Goal: Check status: Check status

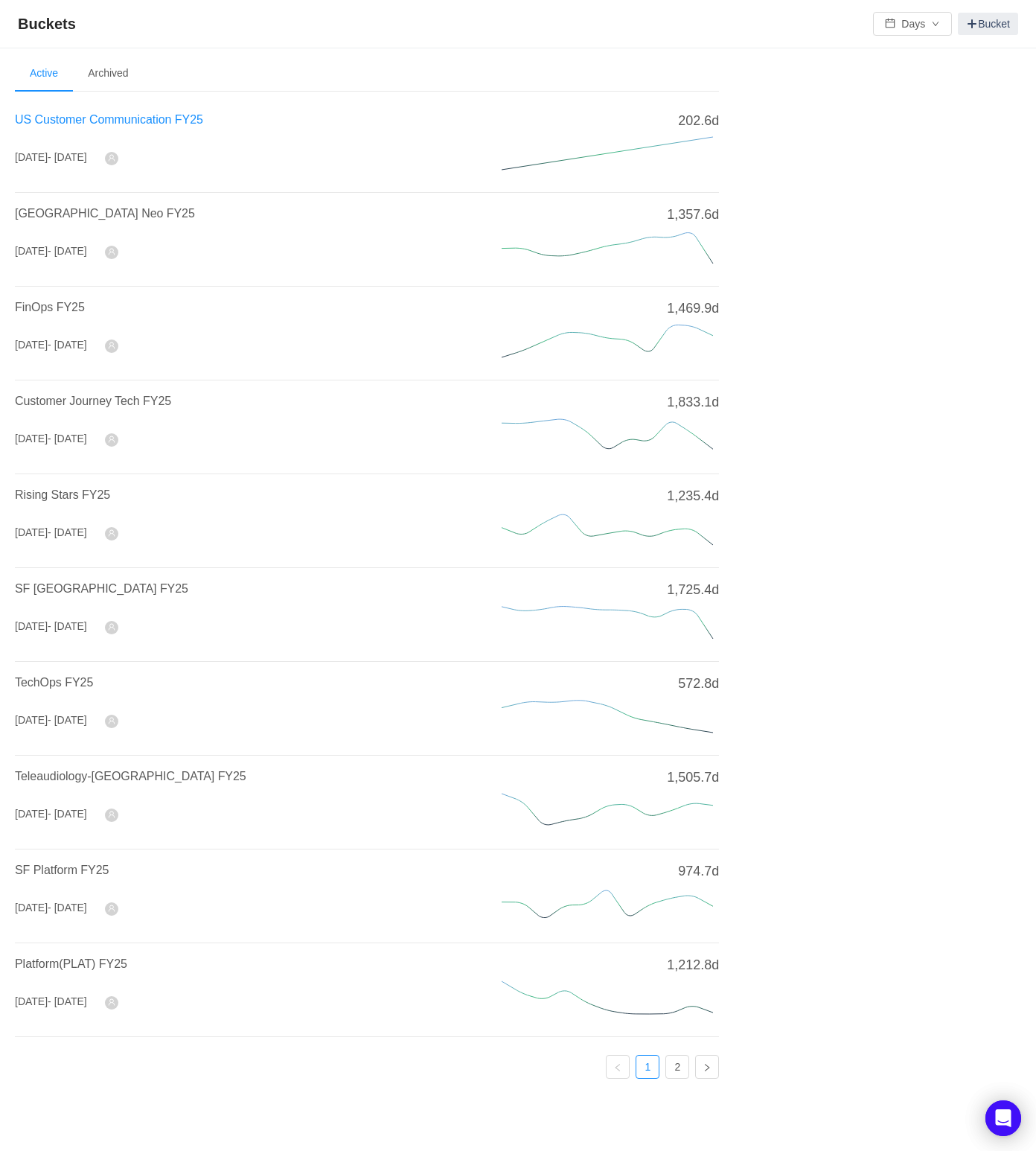
click at [155, 115] on span "US Customer Communication FY25" at bounding box center [109, 119] width 188 height 12
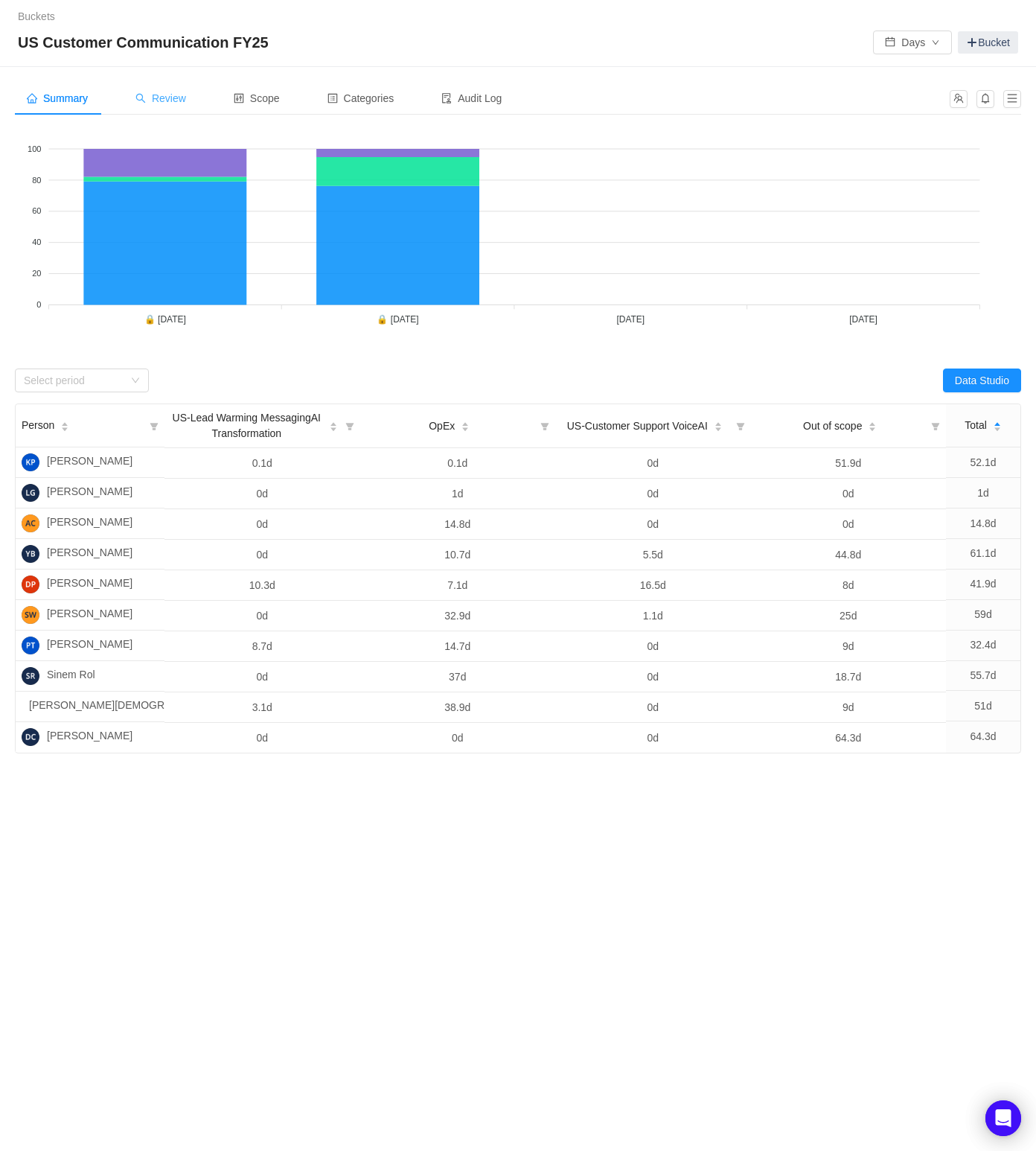
click at [176, 98] on span "Review" at bounding box center [161, 97] width 51 height 12
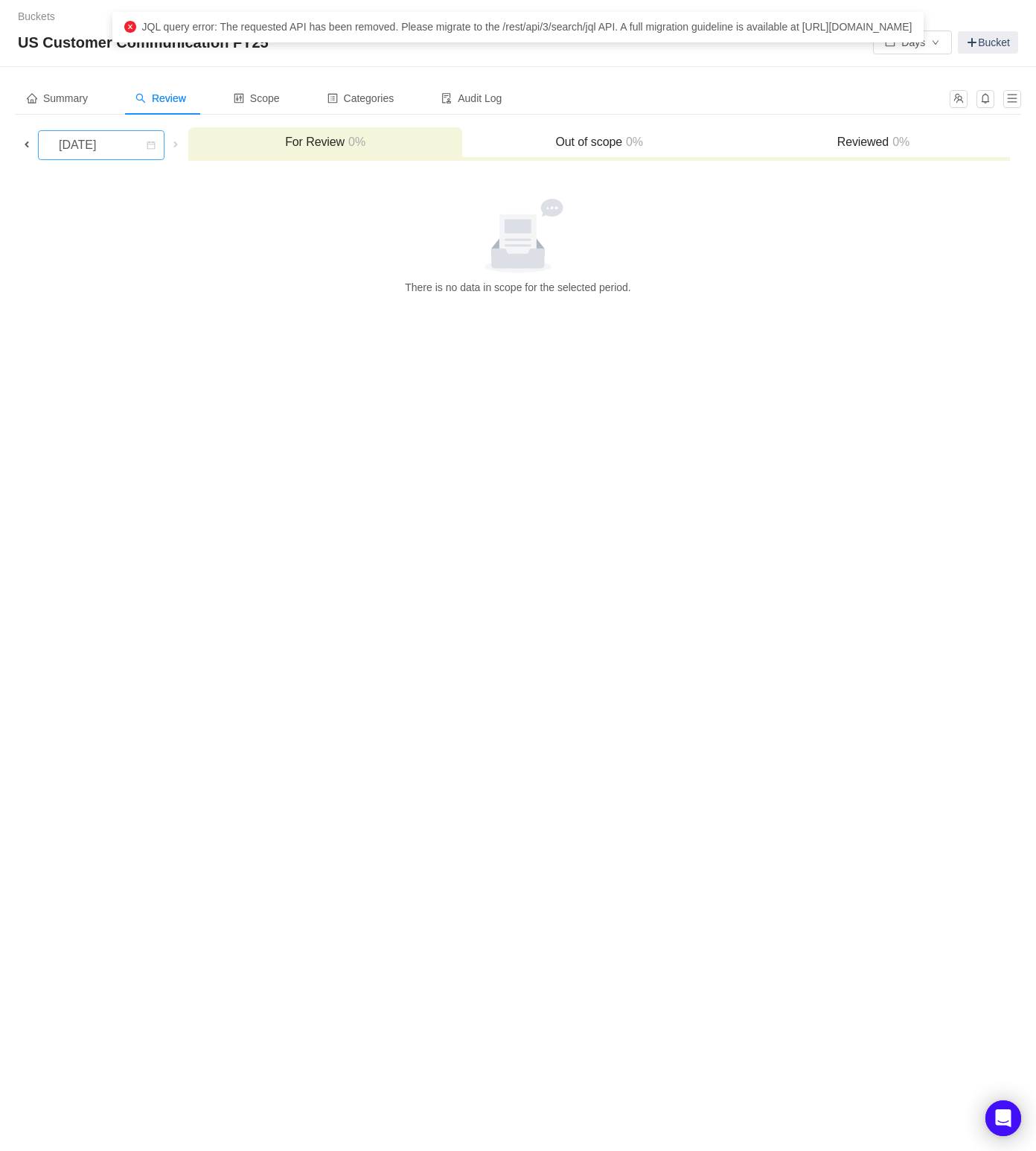
click at [111, 143] on div "[DATE]" at bounding box center [79, 145] width 64 height 28
click at [135, 220] on li "[DATE]" at bounding box center [109, 224] width 143 height 23
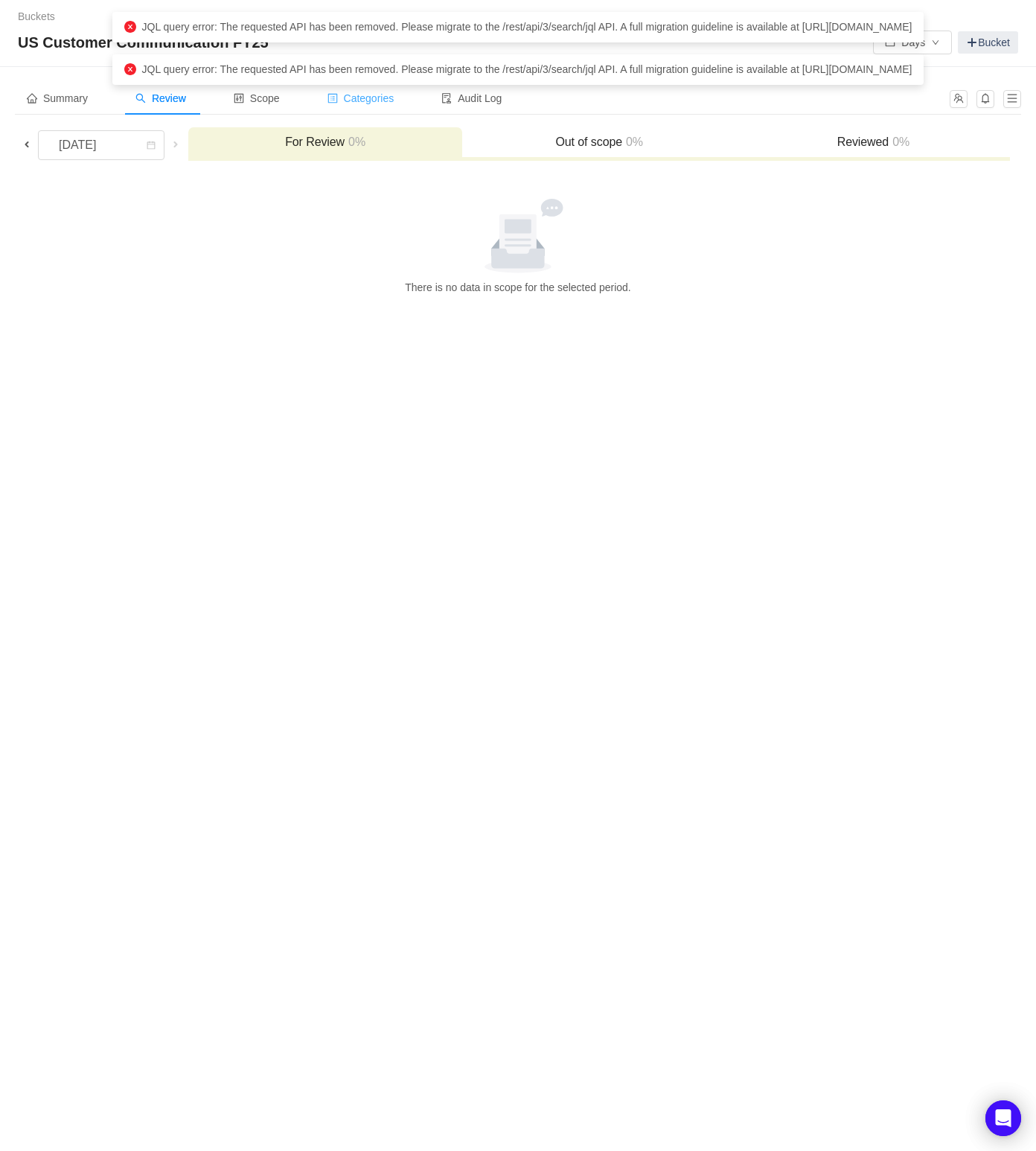
click at [351, 99] on span "Categories" at bounding box center [360, 97] width 67 height 12
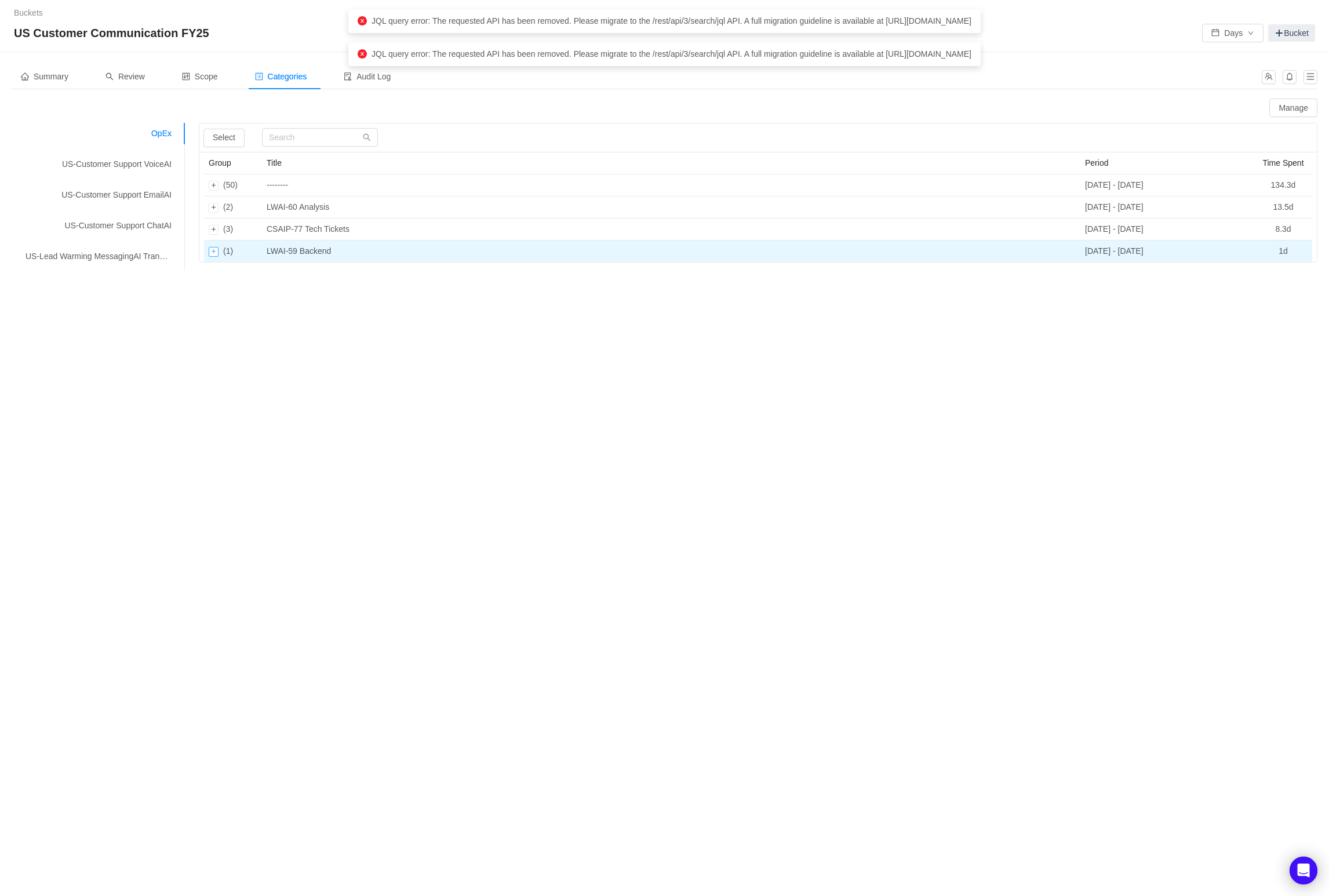
click at [213, 252] on div "Expand row" at bounding box center [213, 251] width 9 height 9
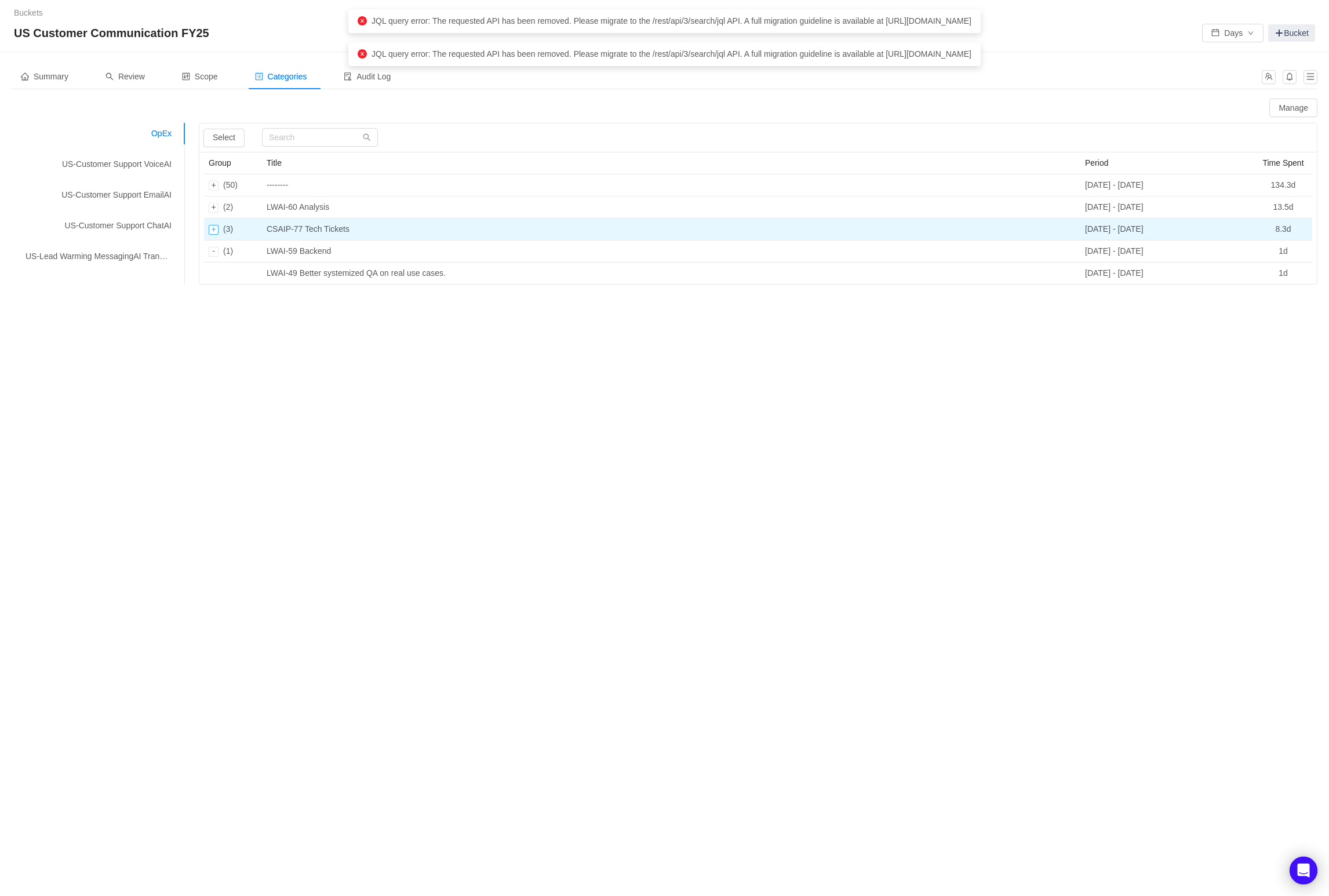
click at [213, 228] on div "Expand row" at bounding box center [213, 229] width 9 height 9
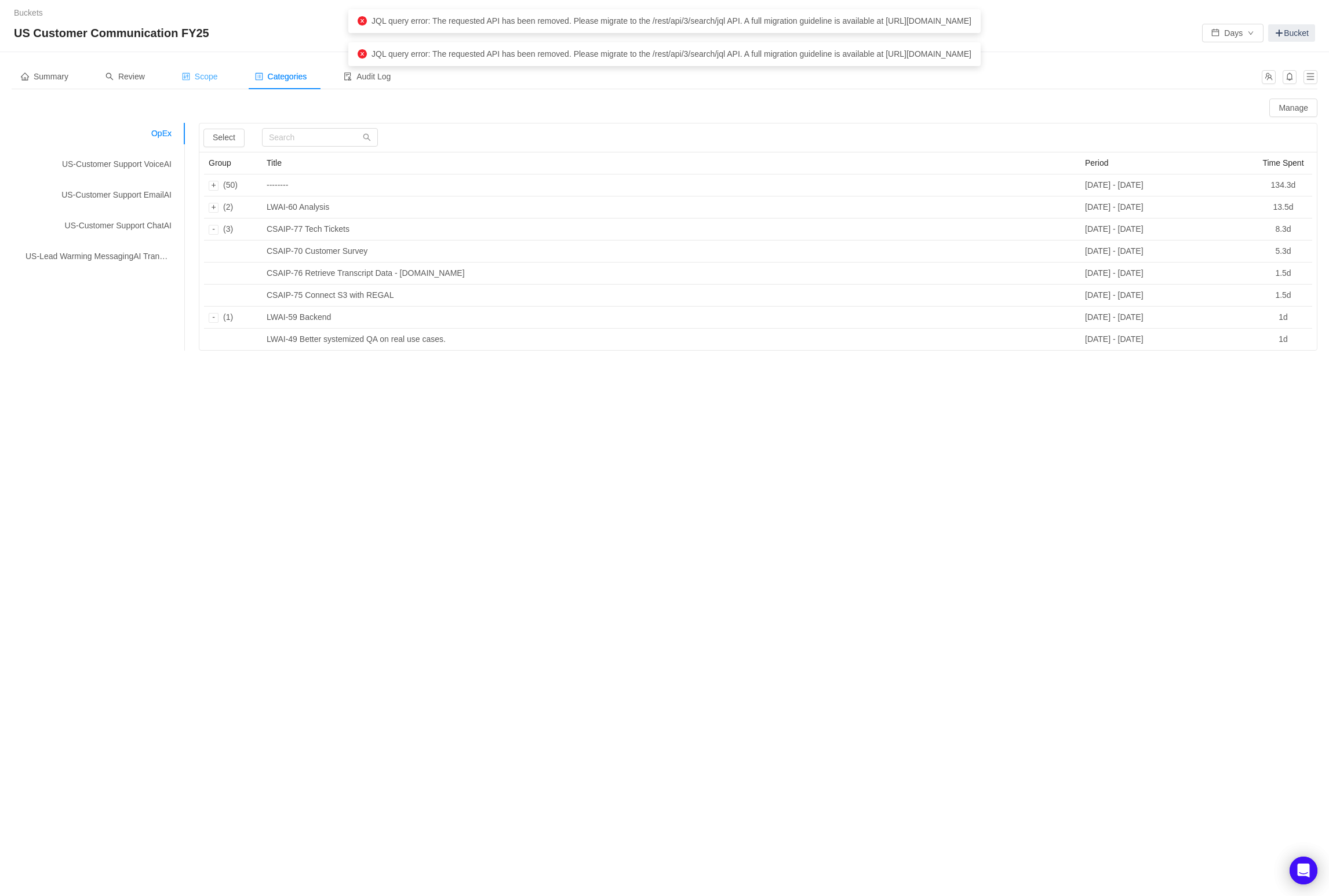
click at [211, 77] on span "Scope" at bounding box center [199, 76] width 36 height 9
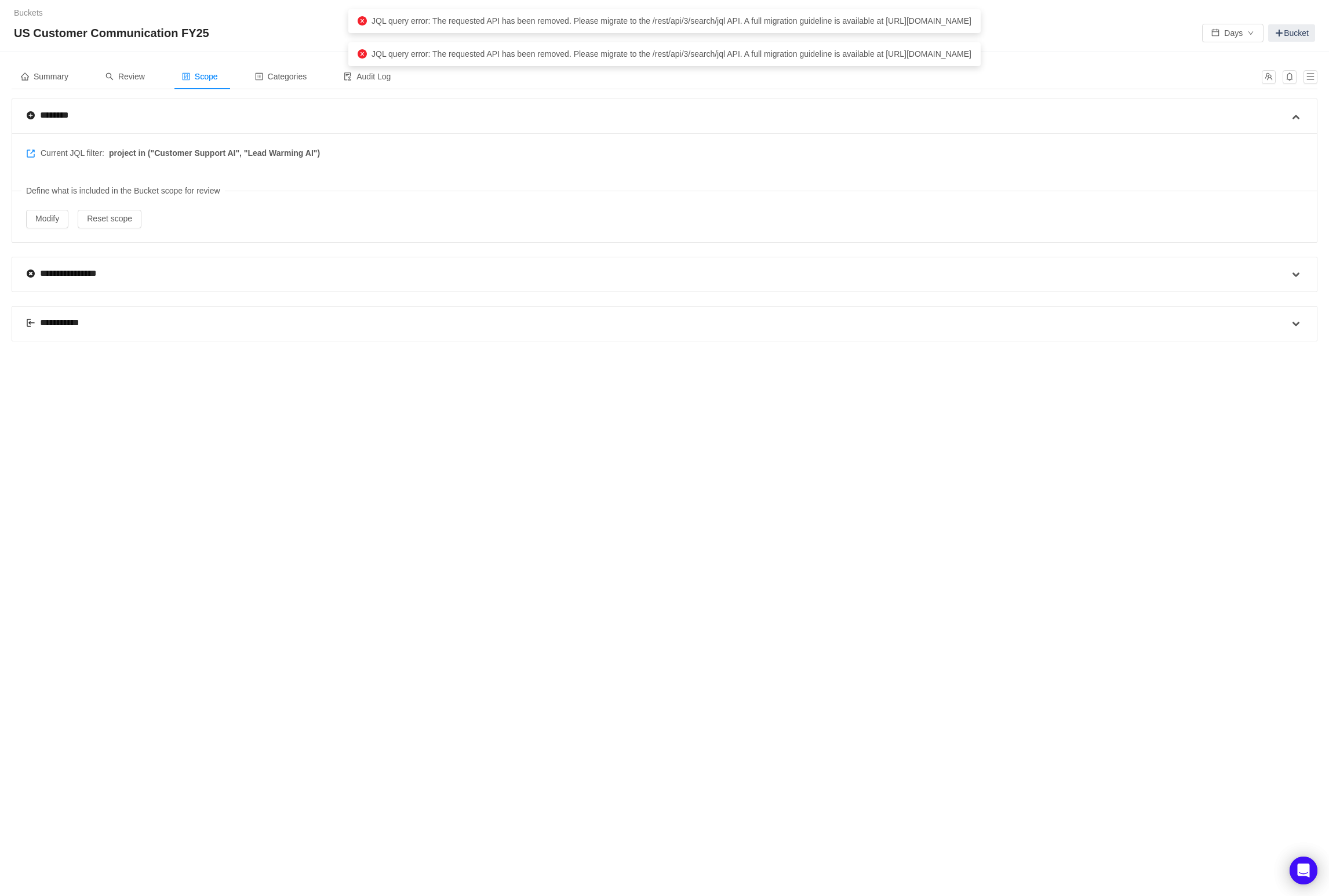
click at [108, 283] on div "**********" at bounding box center [658, 274] width 1263 height 34
click at [97, 275] on div "**********" at bounding box center [67, 273] width 82 height 14
click at [139, 77] on span "Review" at bounding box center [126, 76] width 39 height 9
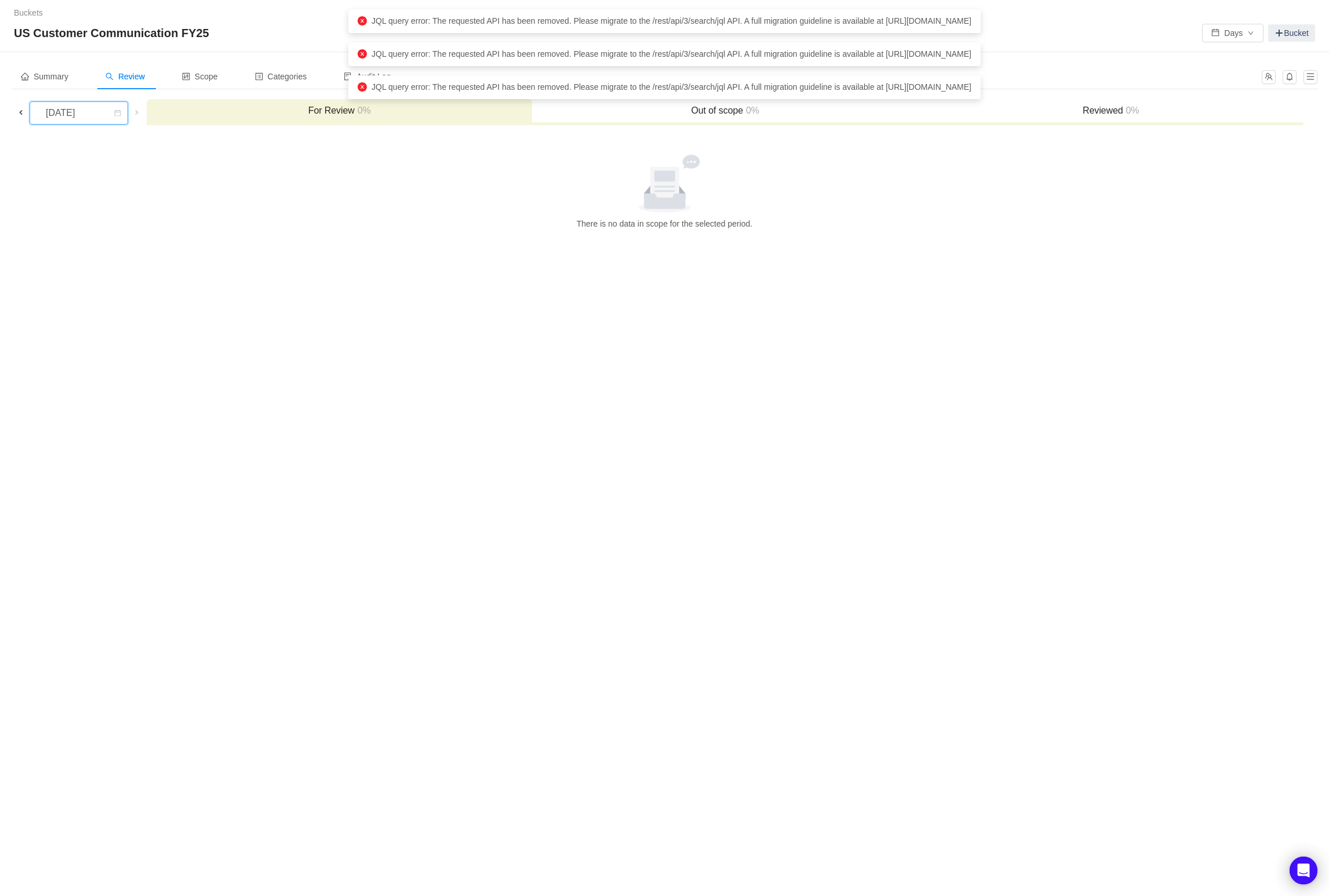
click at [86, 114] on div "[DATE]" at bounding box center [61, 113] width 50 height 22
click at [85, 171] on li "[DATE]" at bounding box center [78, 174] width 99 height 18
click at [225, 204] on div at bounding box center [664, 183] width 1296 height 58
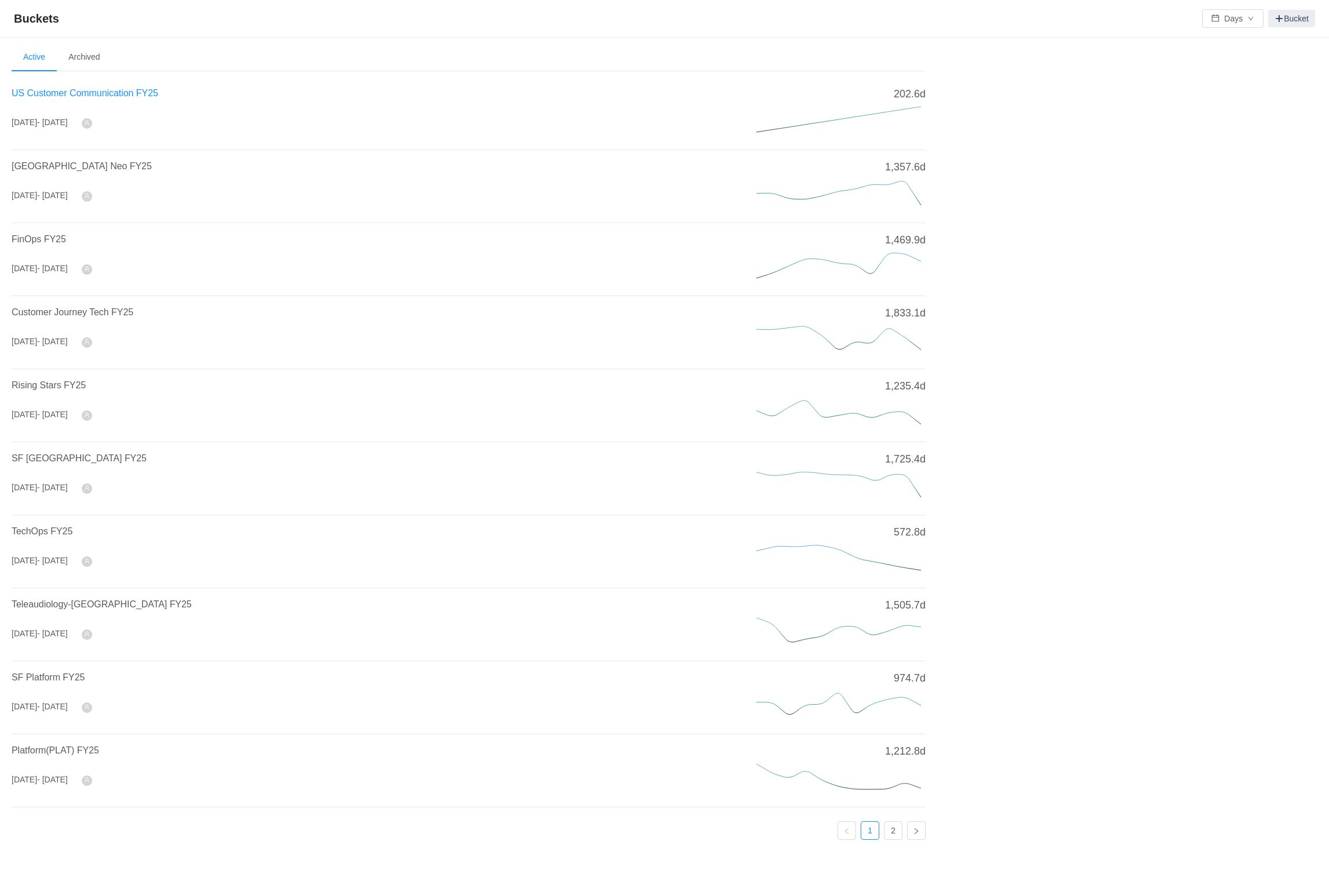
click at [77, 91] on span "US Customer Communication FY25" at bounding box center [85, 93] width 147 height 9
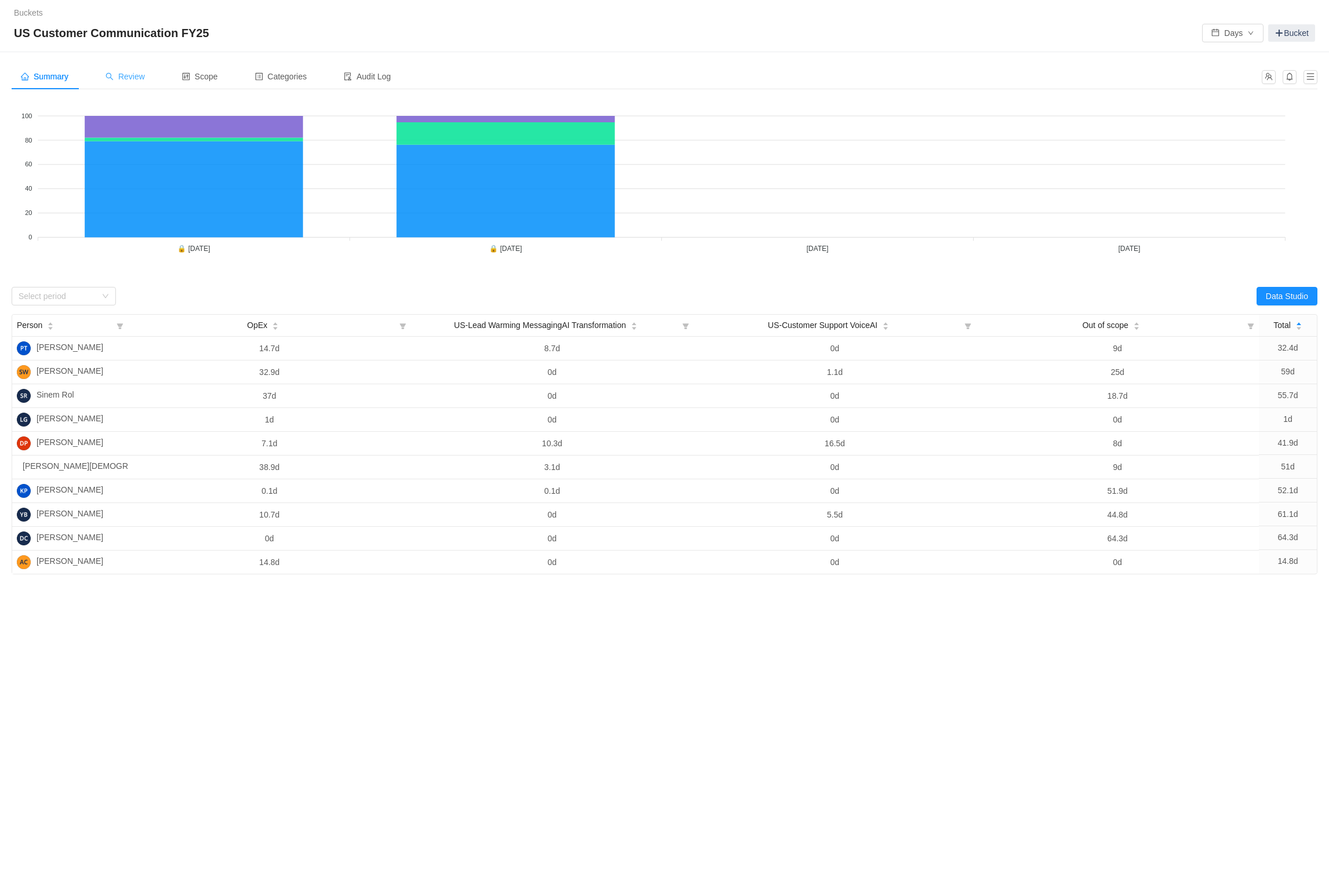
click at [137, 80] on span "Review" at bounding box center [126, 76] width 39 height 9
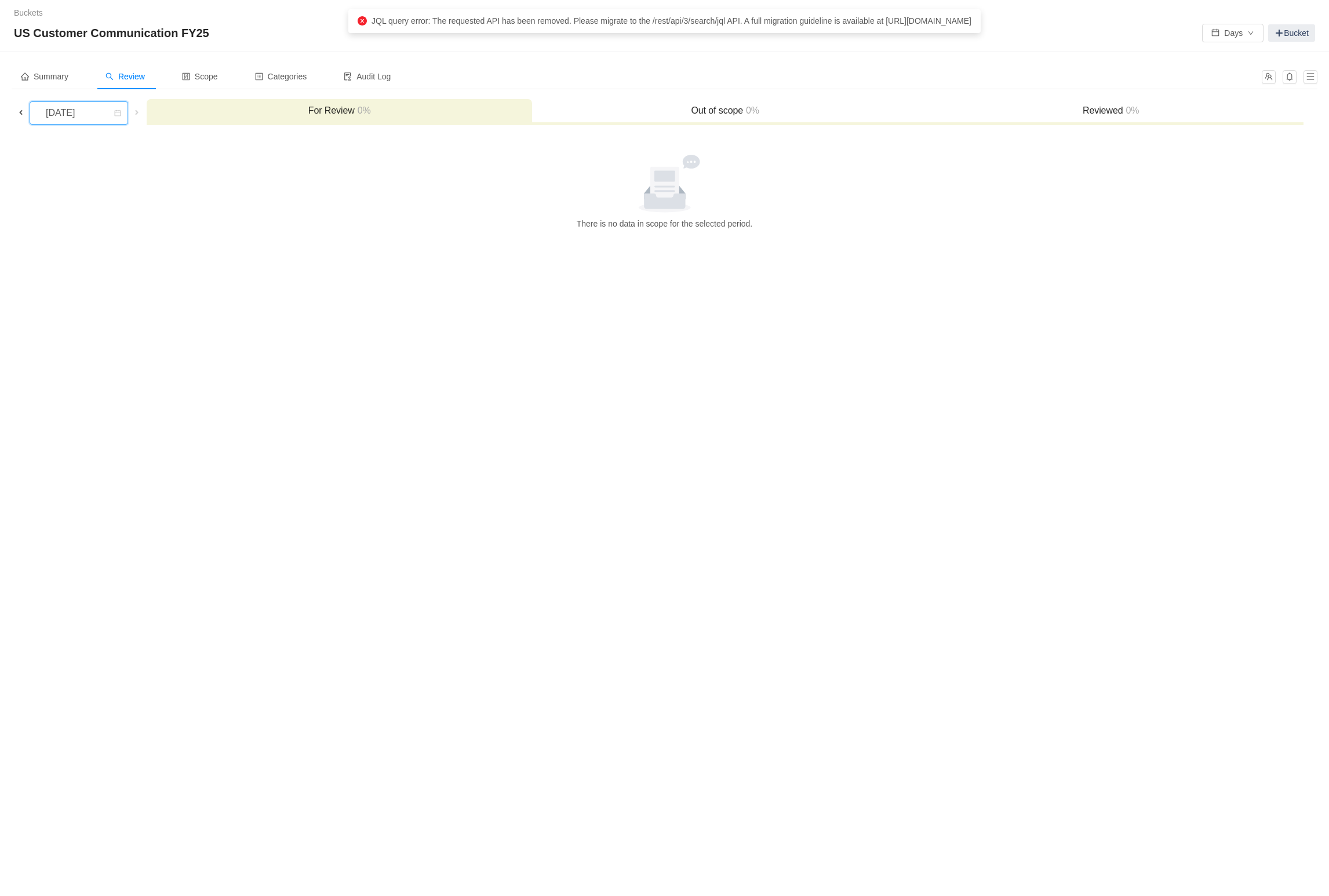
click at [86, 116] on div "[DATE]" at bounding box center [61, 113] width 50 height 22
click at [67, 169] on li "[DATE]" at bounding box center [85, 174] width 112 height 18
click at [718, 108] on h3 "Out of scope 0%" at bounding box center [725, 111] width 374 height 12
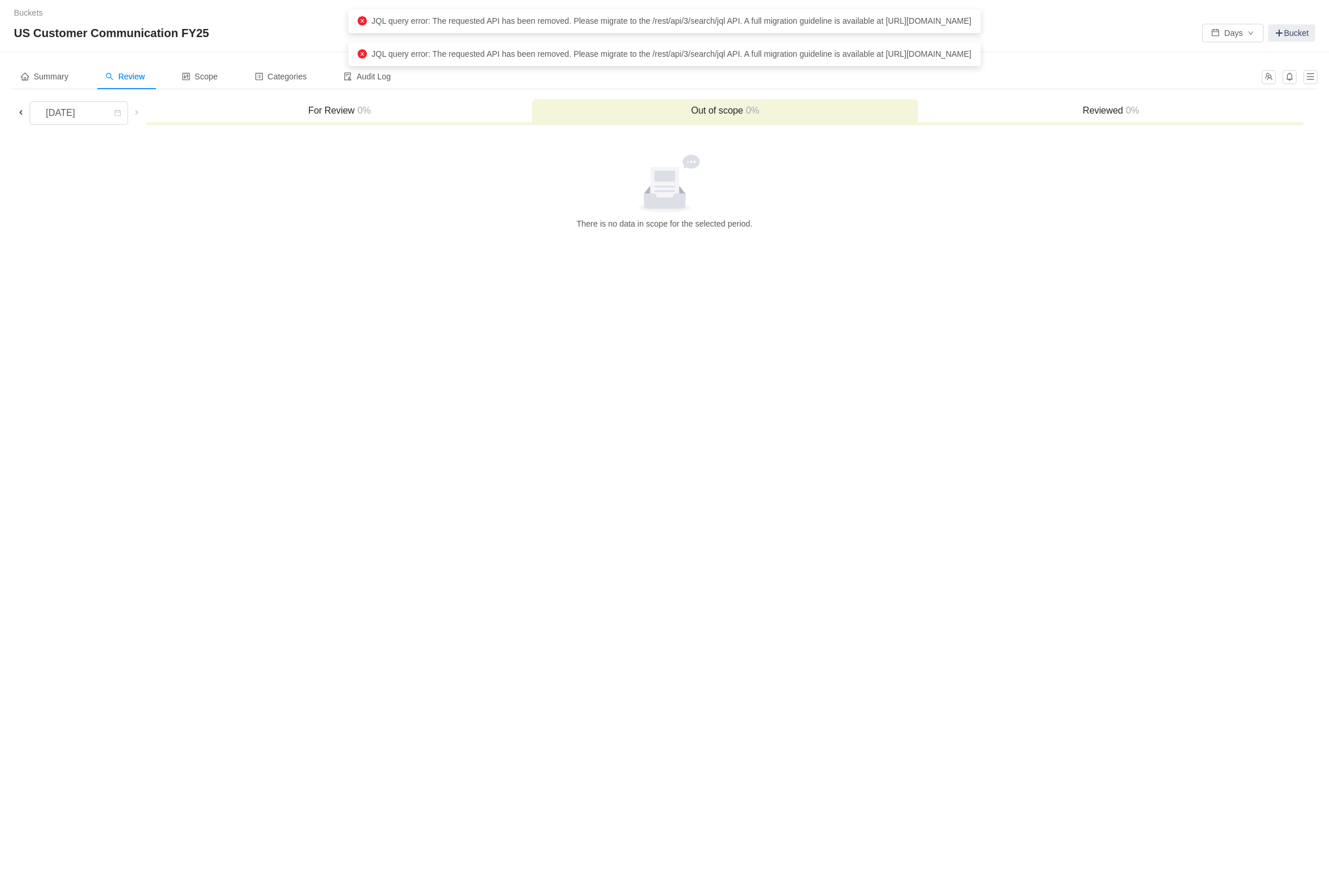
click at [1089, 117] on div "Reviewed 0%" at bounding box center [1111, 112] width 386 height 25
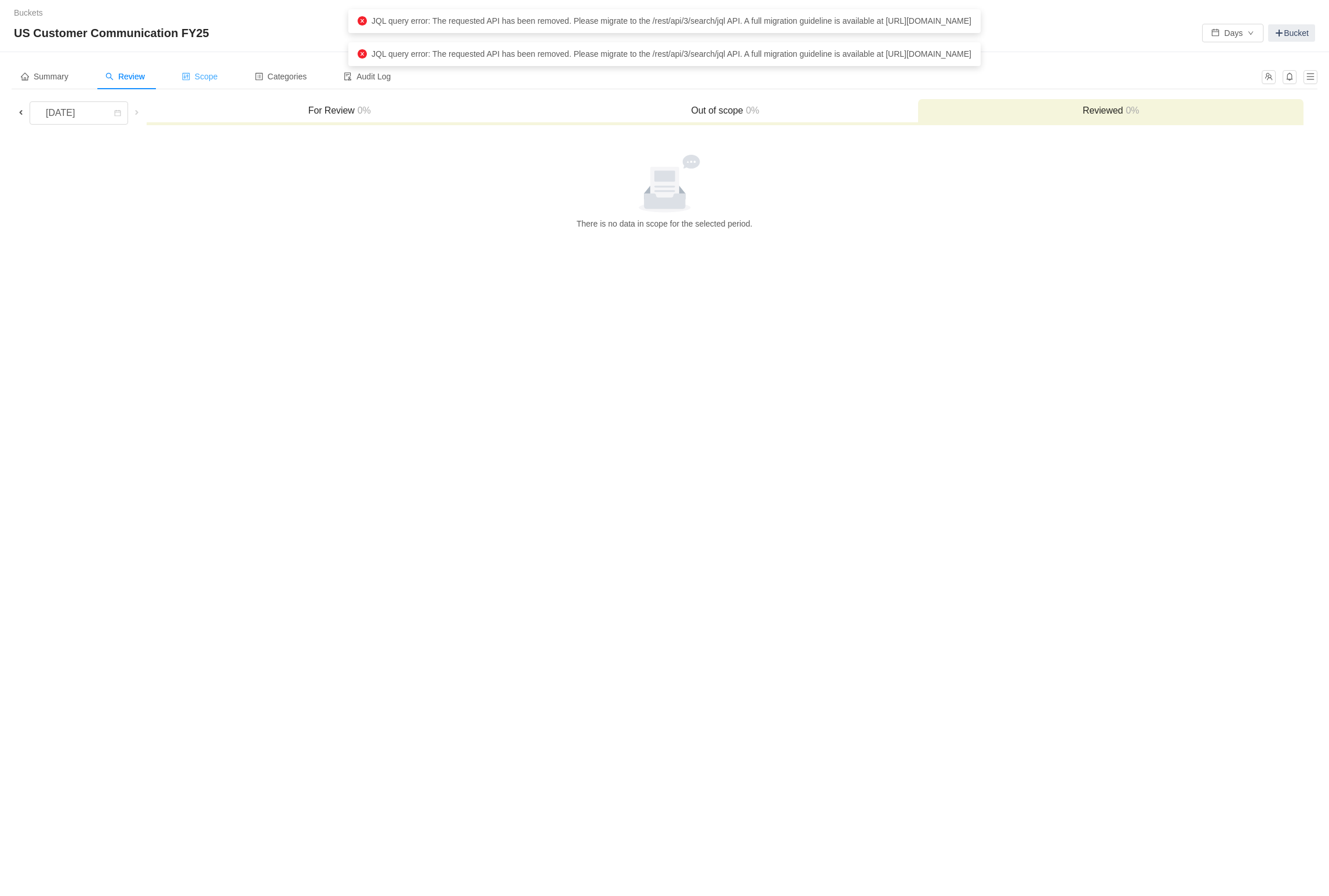
drag, startPoint x: 317, startPoint y: 101, endPoint x: 220, endPoint y: 86, distance: 98.2
click at [314, 101] on div "For Review 0%" at bounding box center [339, 112] width 385 height 25
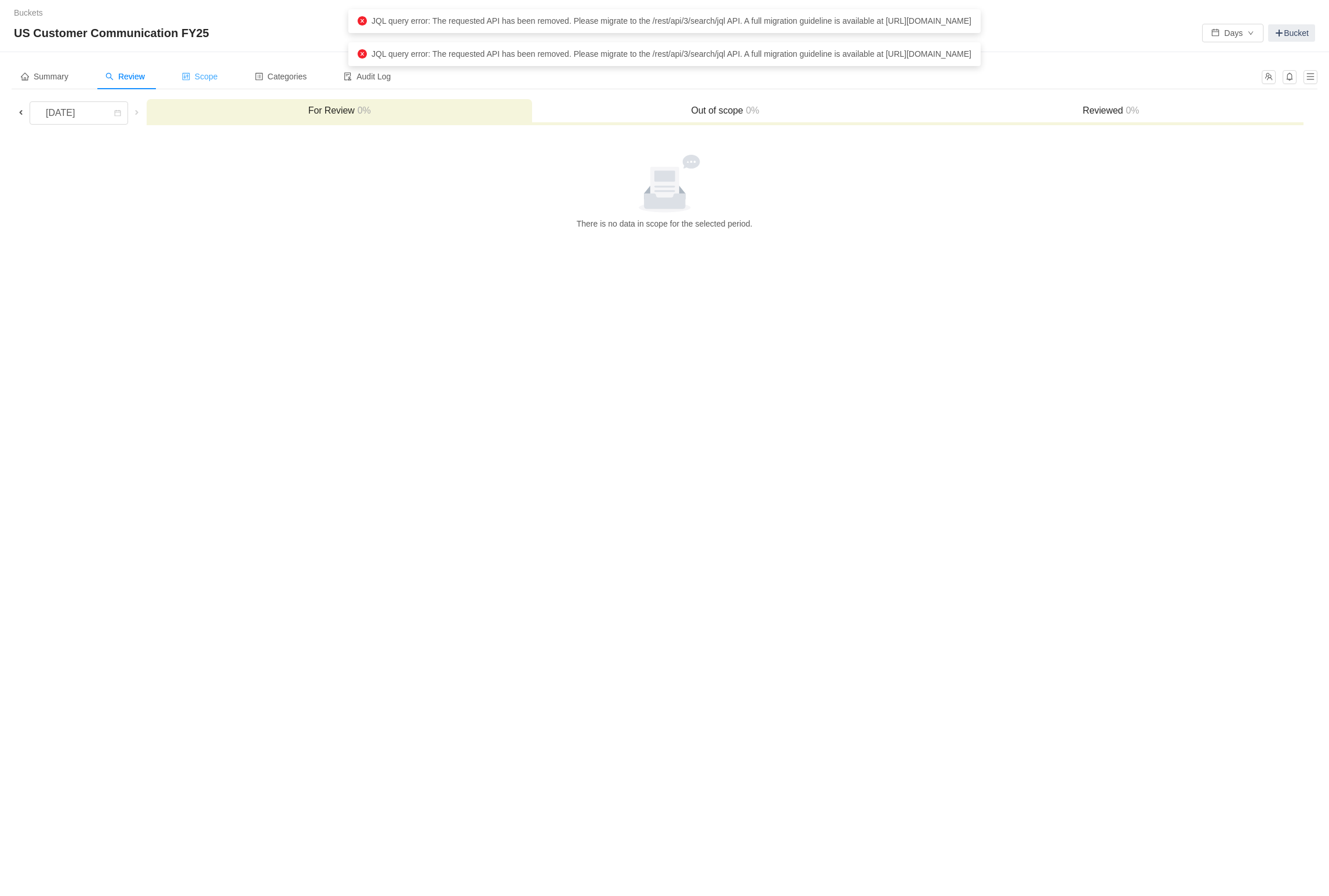
click at [184, 77] on icon "icon: control" at bounding box center [185, 76] width 8 height 8
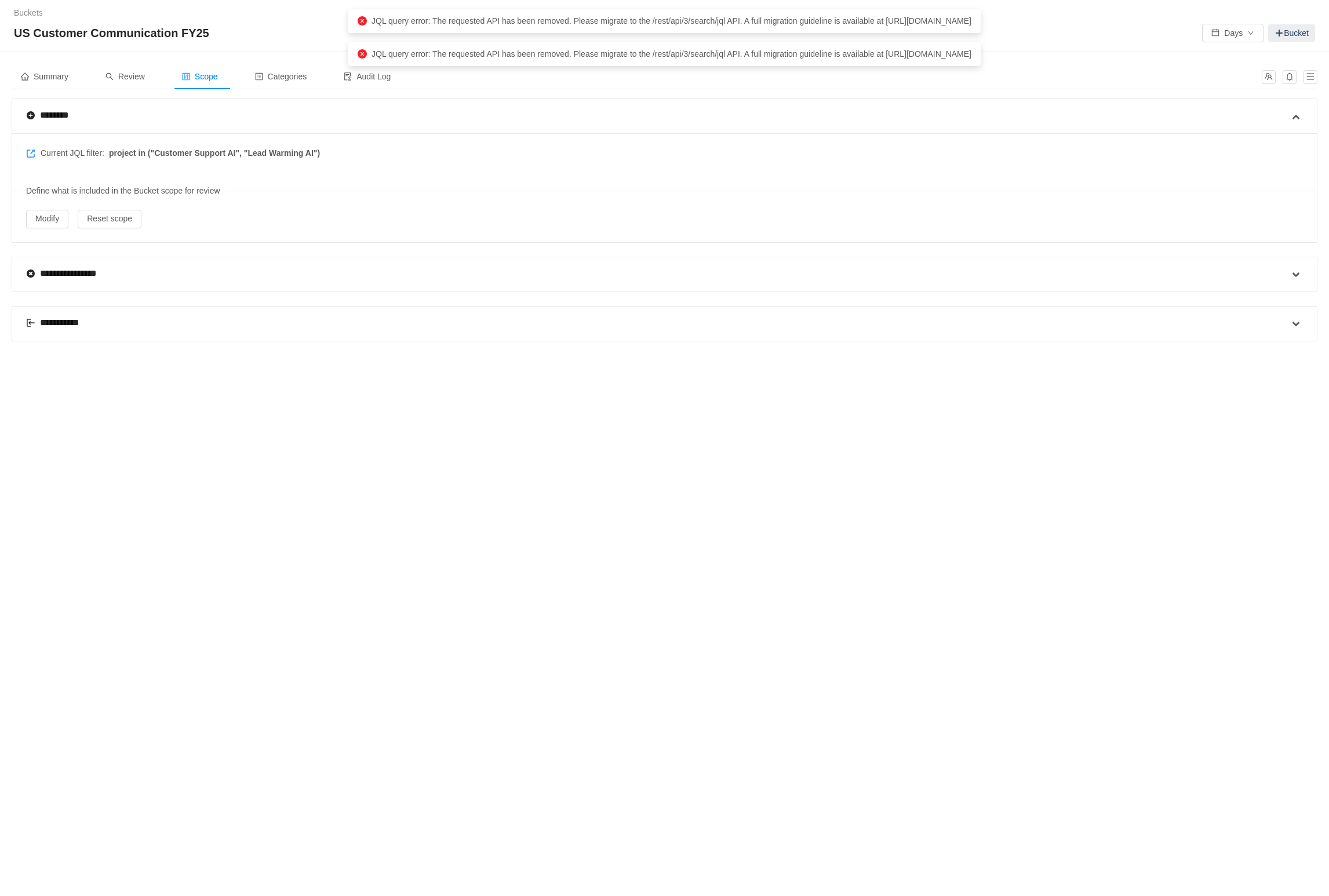
click at [100, 153] on span "Current JQL filter: project in ("Customer Support AI", "Lead Warming AI")" at bounding box center [173, 153] width 294 height 12
click at [147, 153] on span "project in ("Customer Support AI", "Lead Warming AI")" at bounding box center [214, 153] width 211 height 12
click at [279, 82] on div "Categories" at bounding box center [281, 77] width 71 height 26
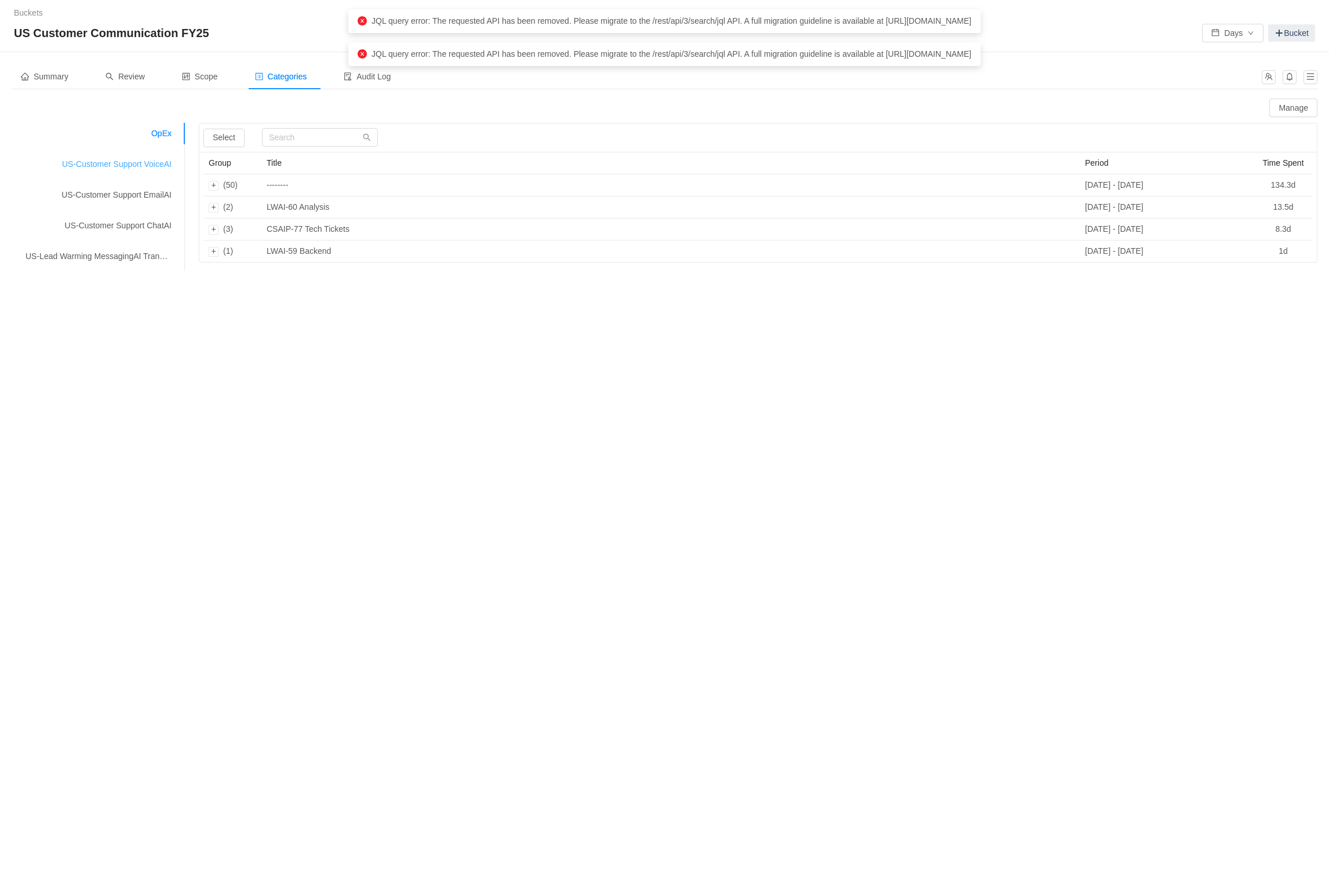
click at [137, 167] on div "US-Customer Support VoiceAI" at bounding box center [99, 163] width 174 height 21
click at [145, 197] on div "US-Customer Support EmailAI" at bounding box center [99, 194] width 174 height 21
click at [150, 163] on div "US-Customer Support VoiceAI" at bounding box center [99, 163] width 174 height 21
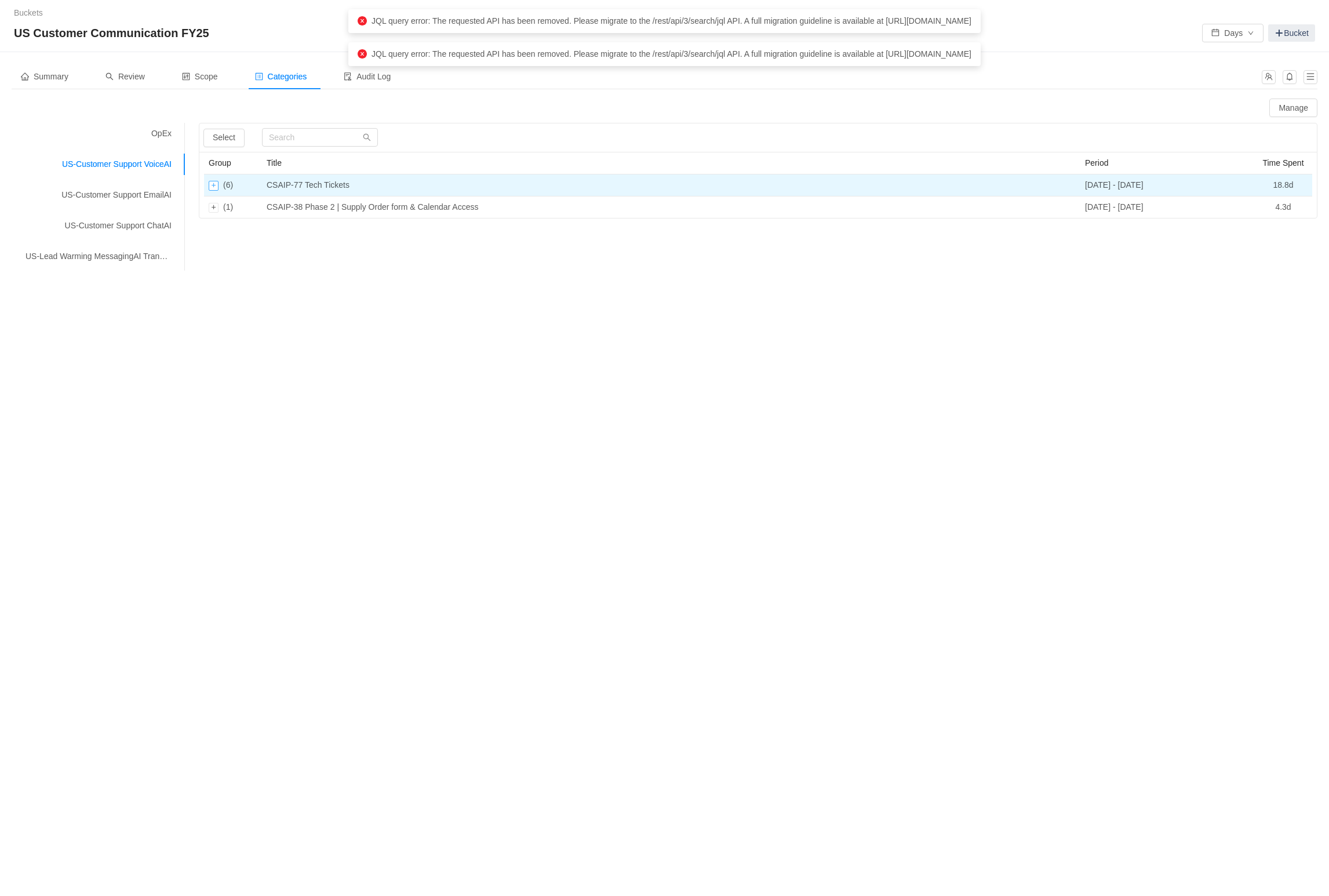
click at [210, 188] on div "Expand row" at bounding box center [213, 185] width 9 height 9
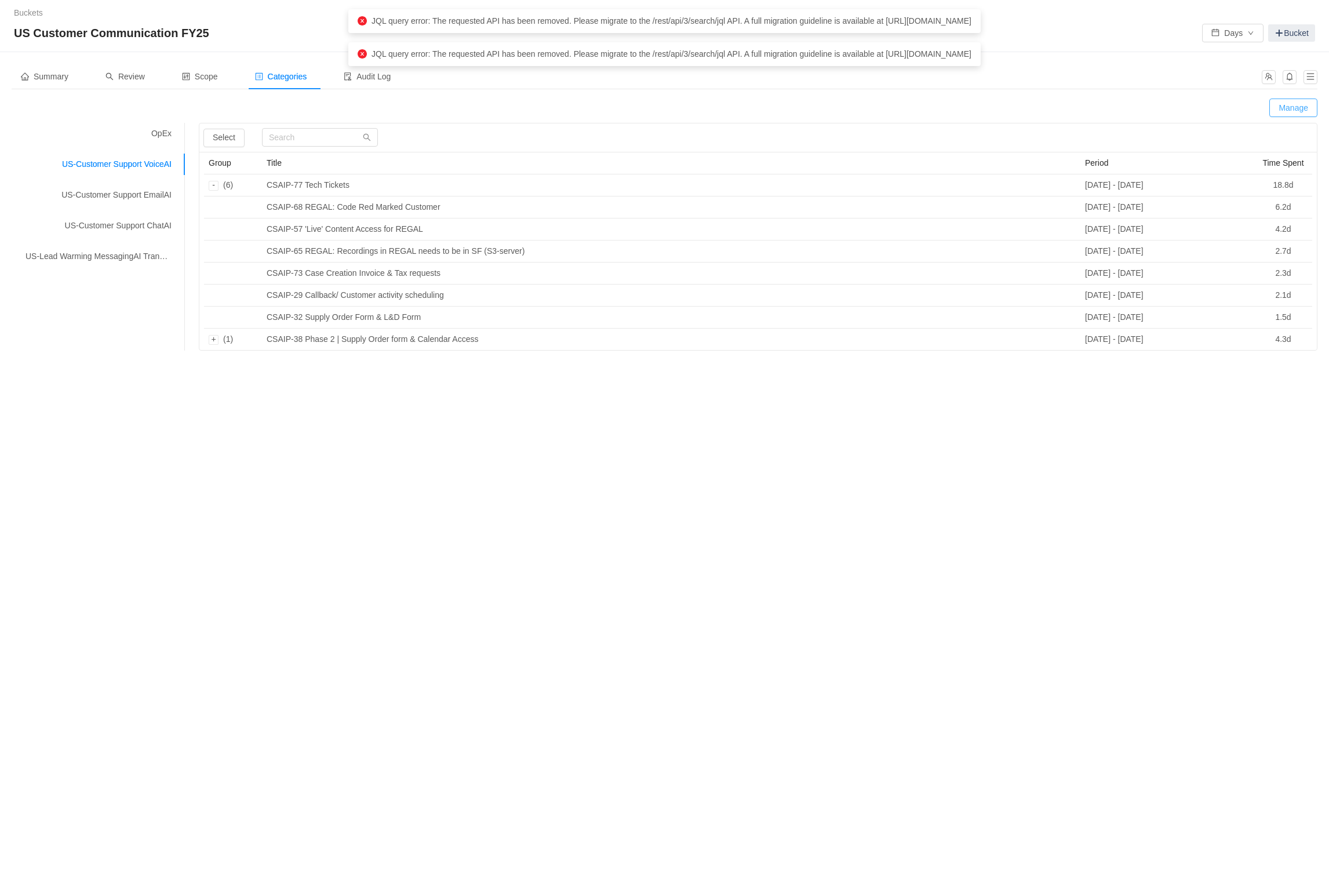
click at [1284, 103] on button "Manage" at bounding box center [1293, 107] width 48 height 18
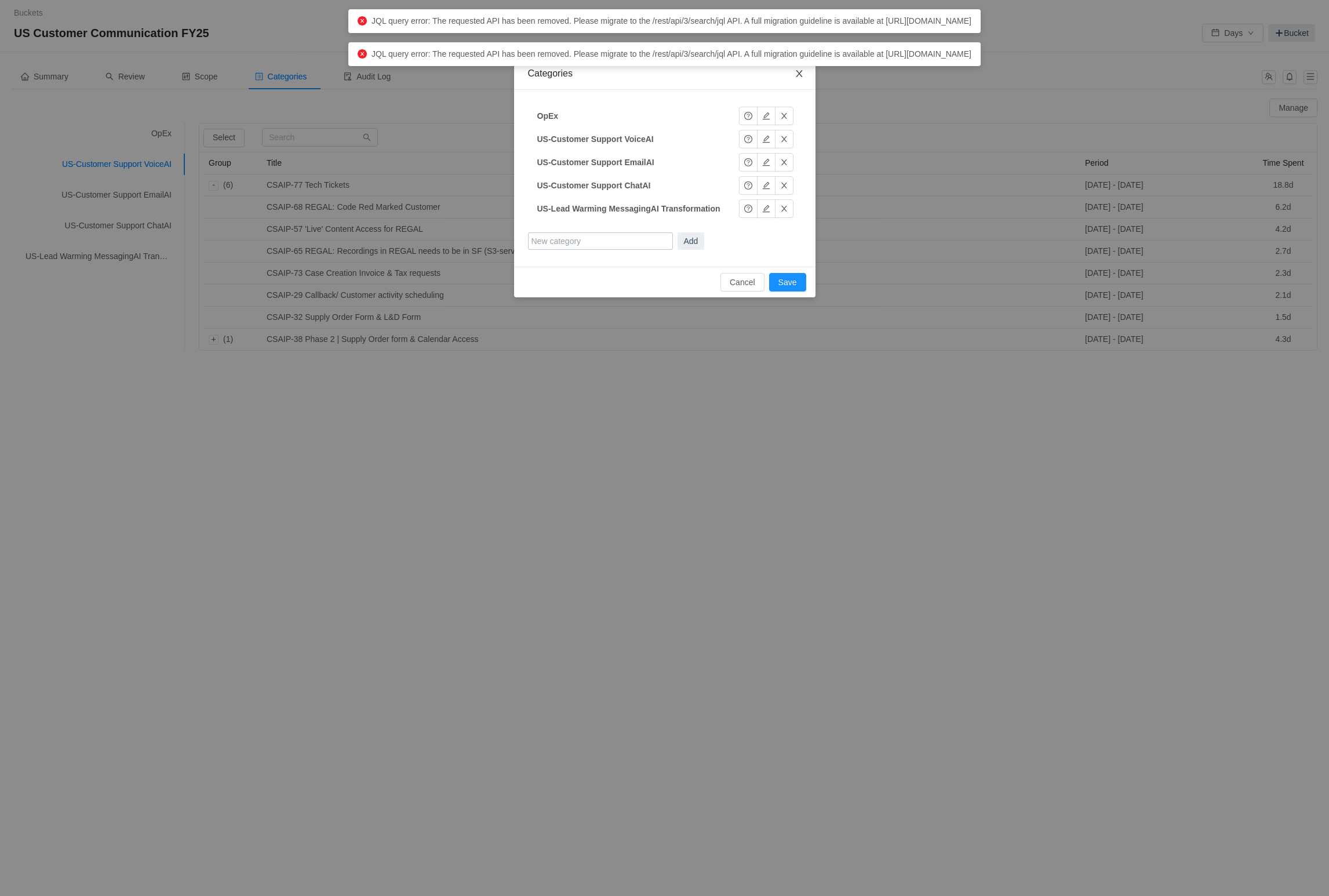
click at [798, 72] on icon "icon: close" at bounding box center [798, 74] width 7 height 7
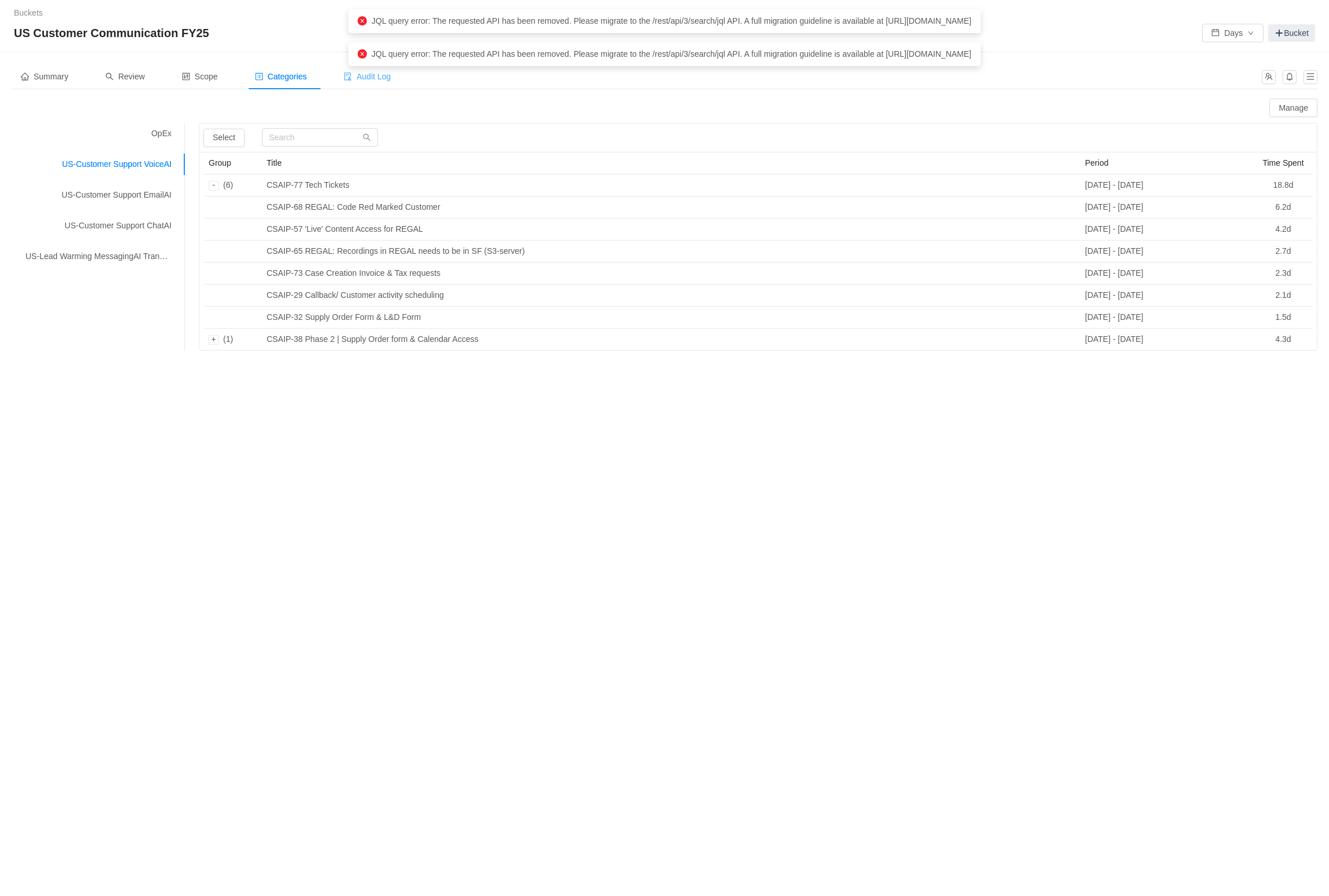
click at [374, 80] on span "Audit Log" at bounding box center [367, 76] width 47 height 9
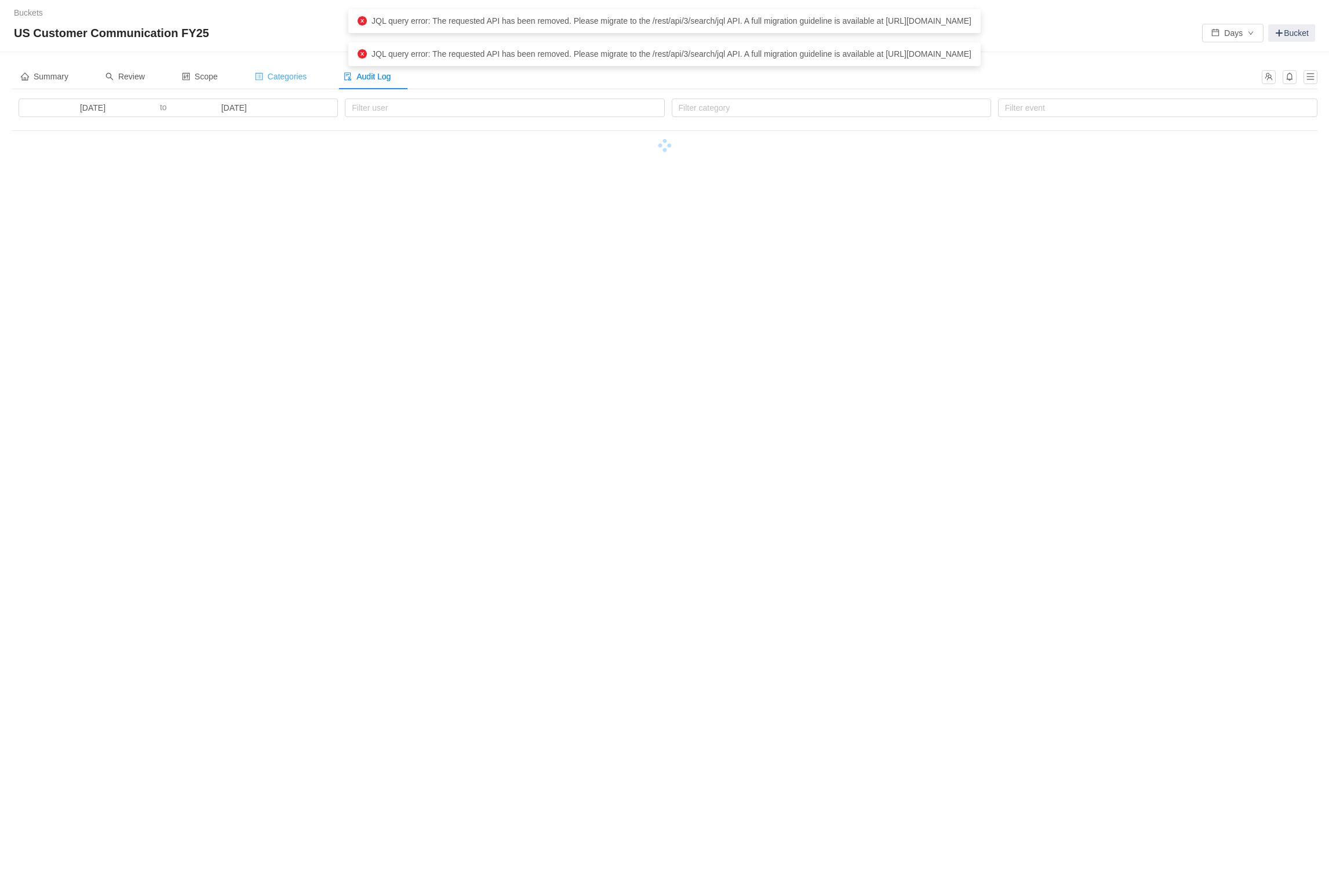
click at [288, 80] on span "Categories" at bounding box center [280, 76] width 52 height 9
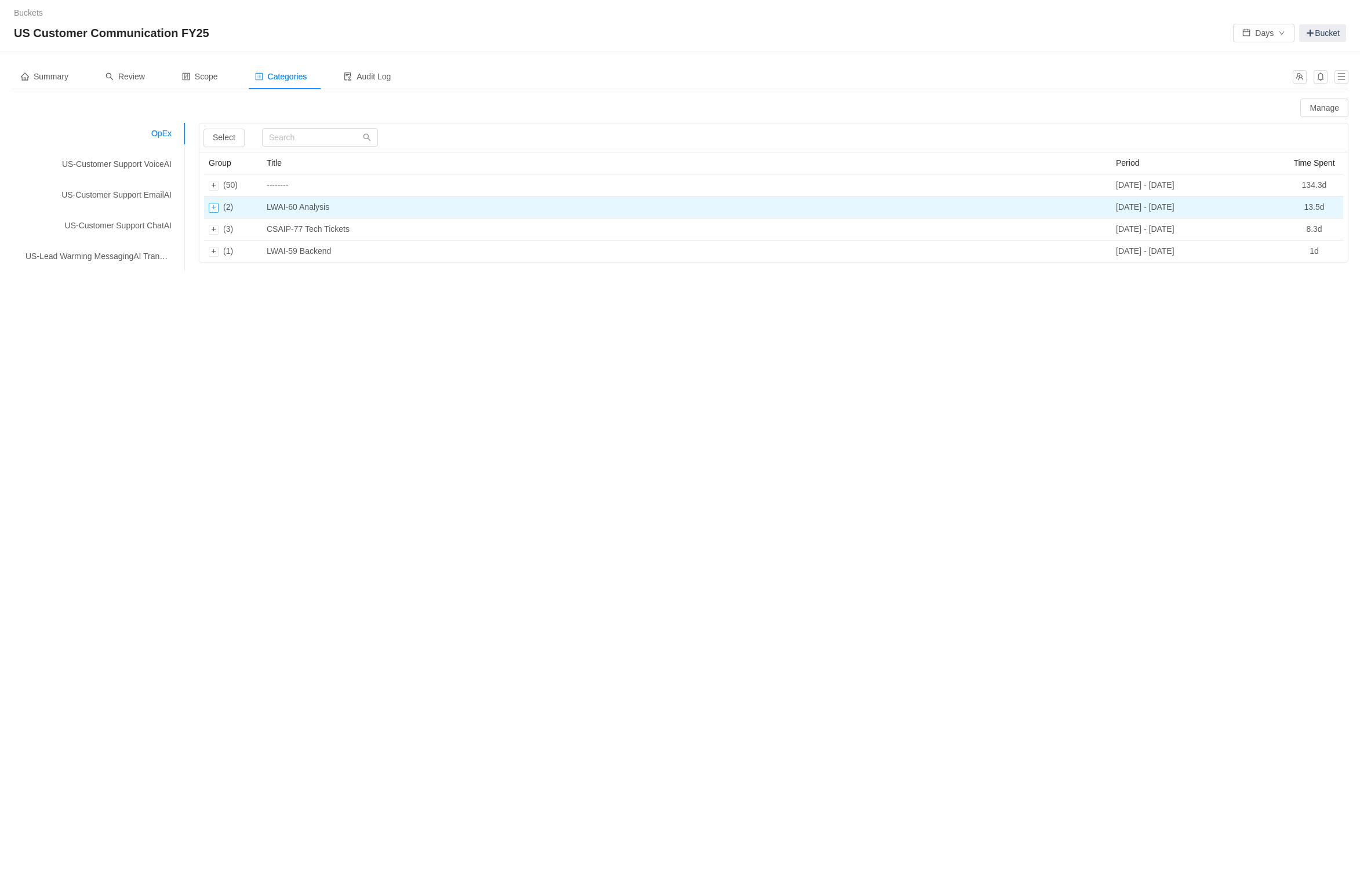
click at [211, 209] on div "Expand row" at bounding box center [213, 207] width 9 height 9
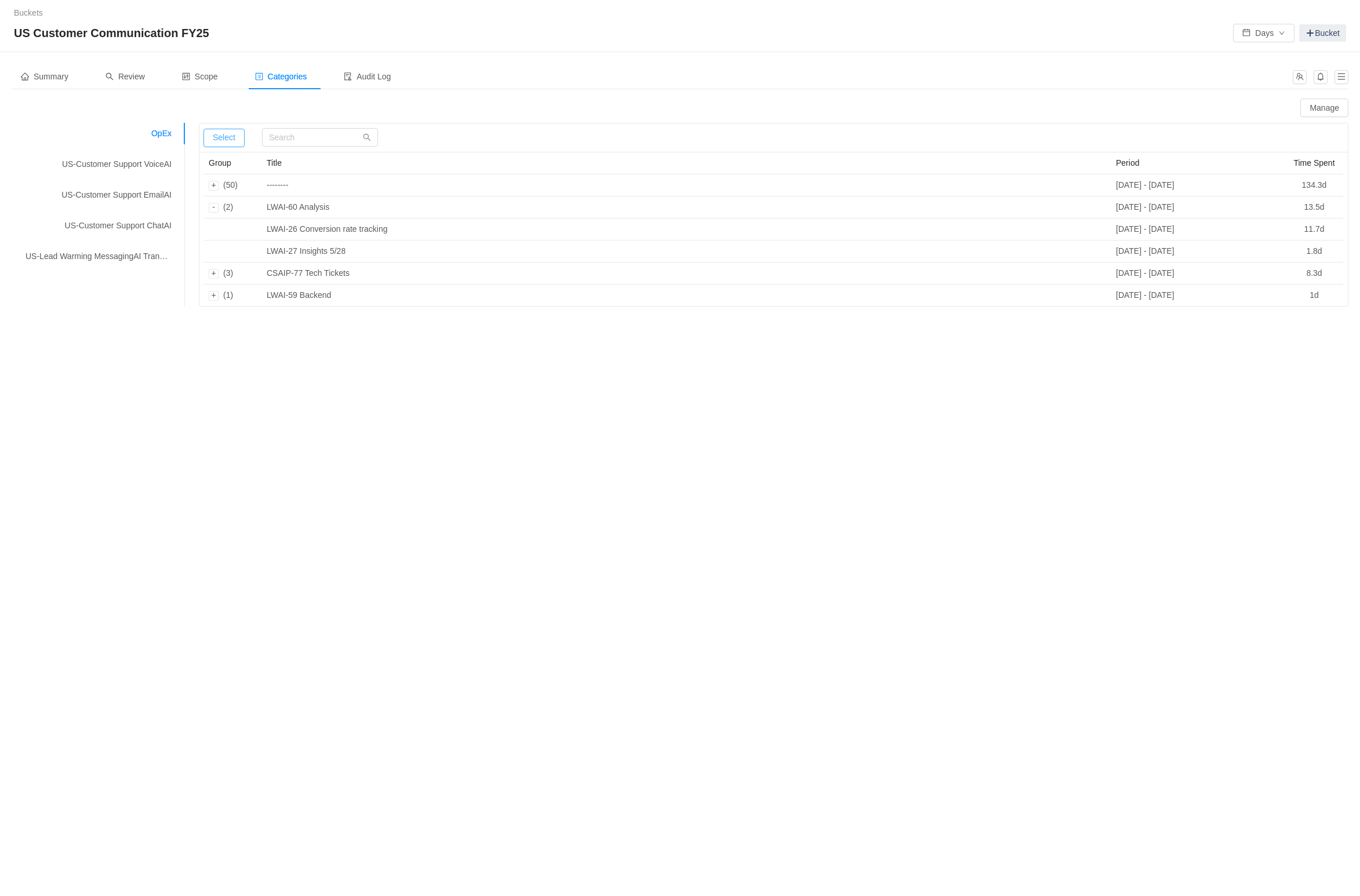
click at [221, 139] on button "Select" at bounding box center [224, 137] width 41 height 18
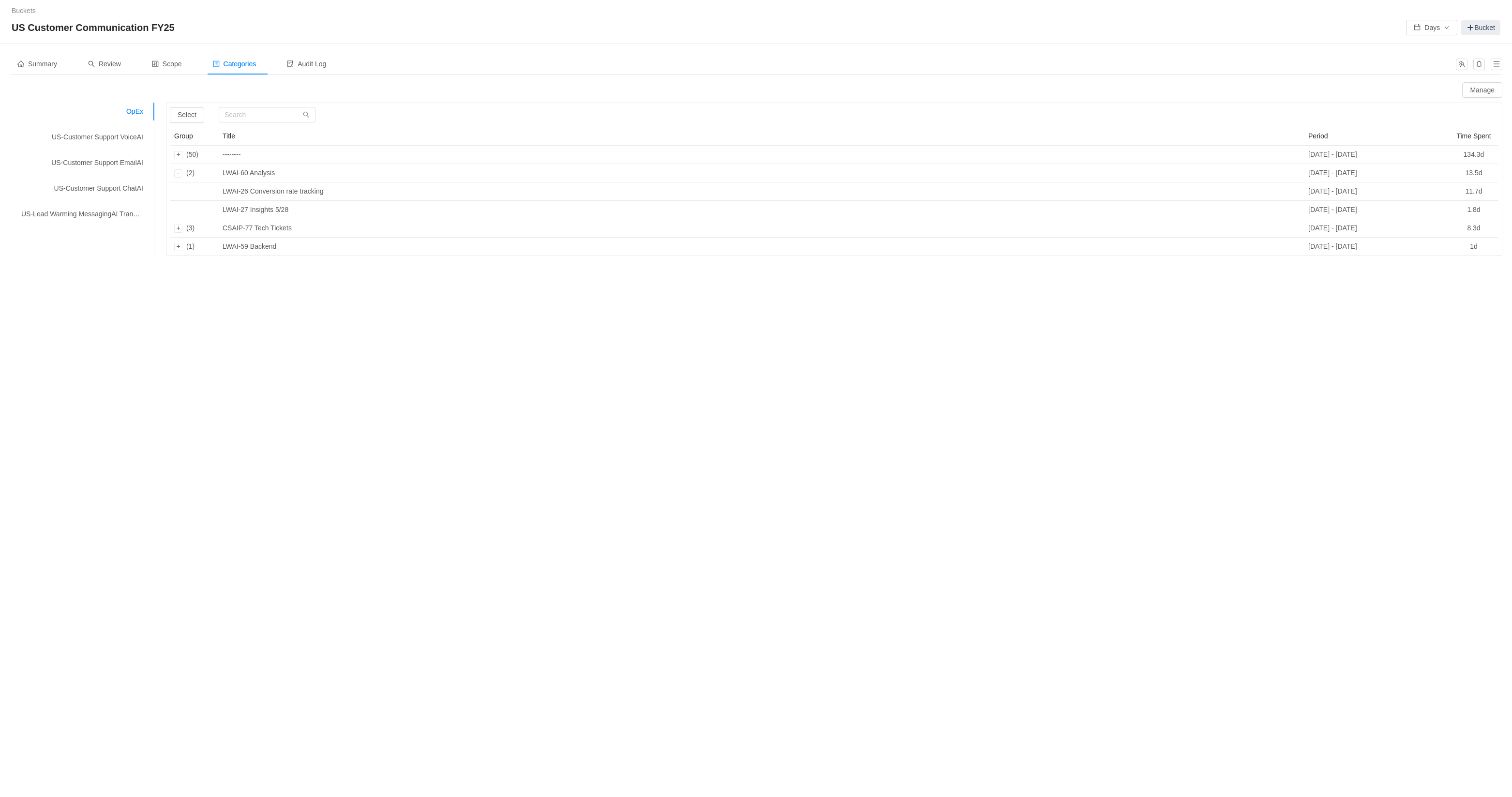
drag, startPoint x: 109, startPoint y: 63, endPoint x: 194, endPoint y: 157, distance: 126.7
click at [109, 63] on span "Review" at bounding box center [105, 63] width 33 height 8
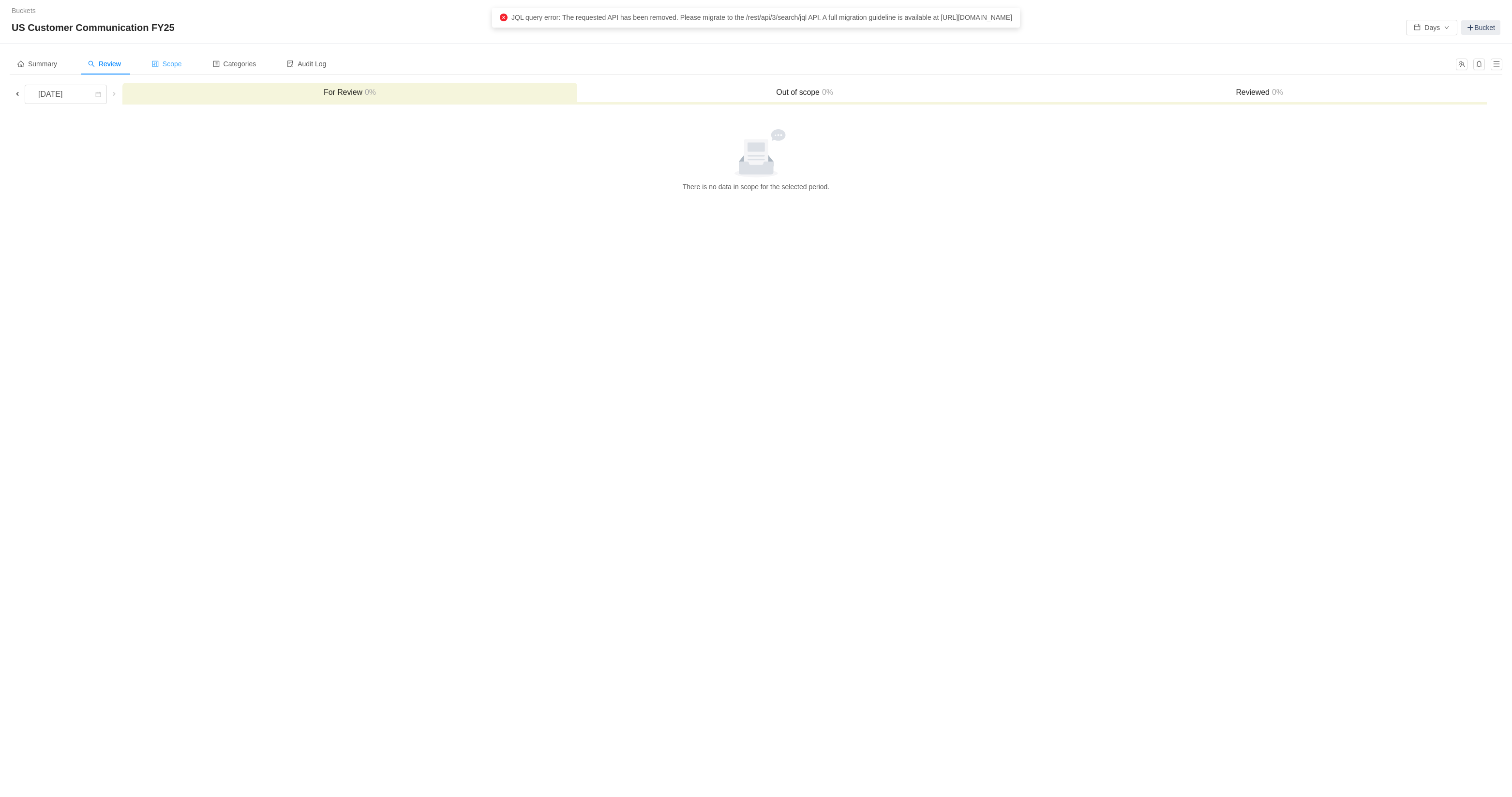
click at [166, 64] on span "Scope" at bounding box center [166, 63] width 30 height 8
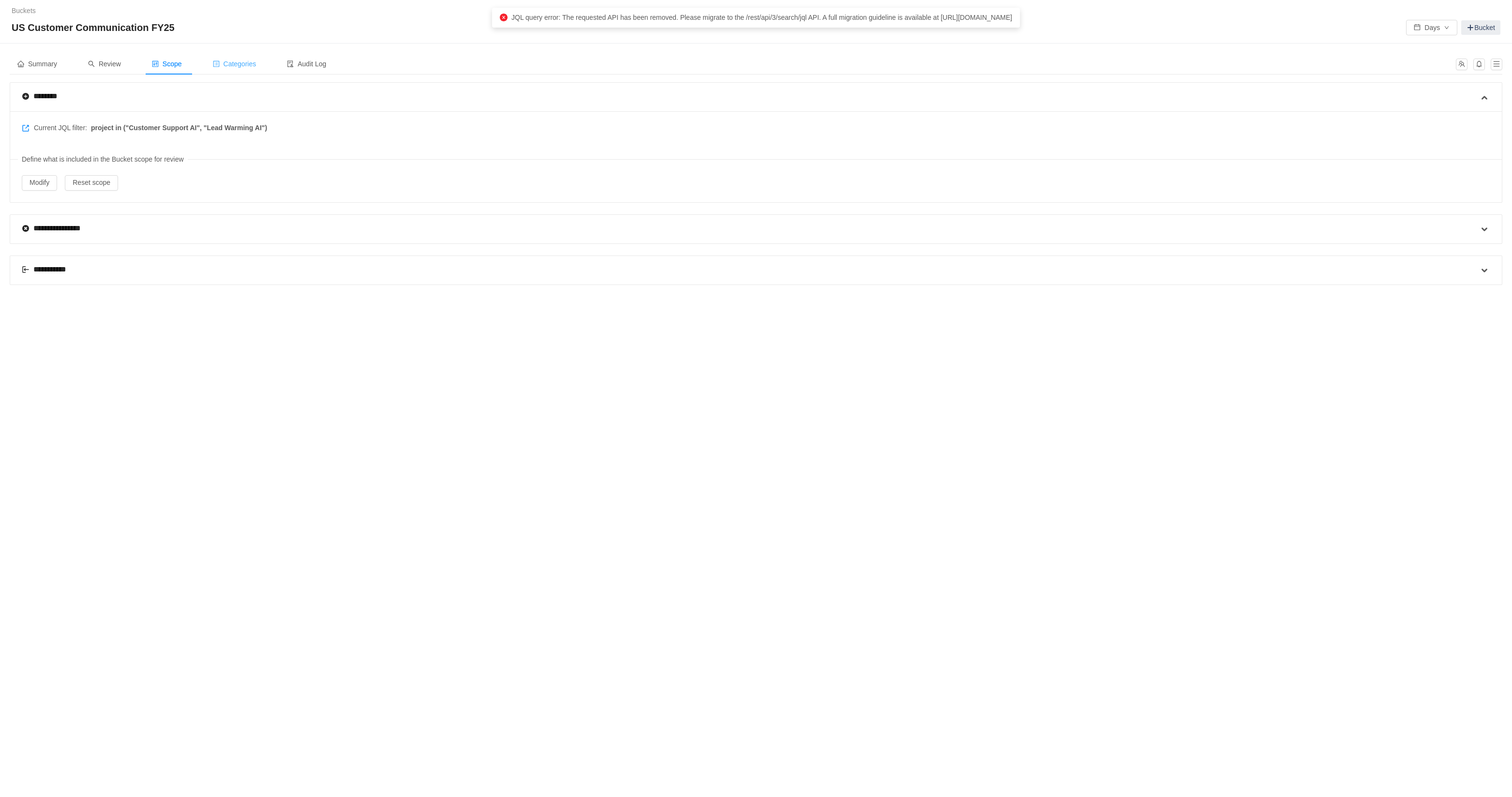
click at [226, 63] on span "Categories" at bounding box center [234, 63] width 43 height 8
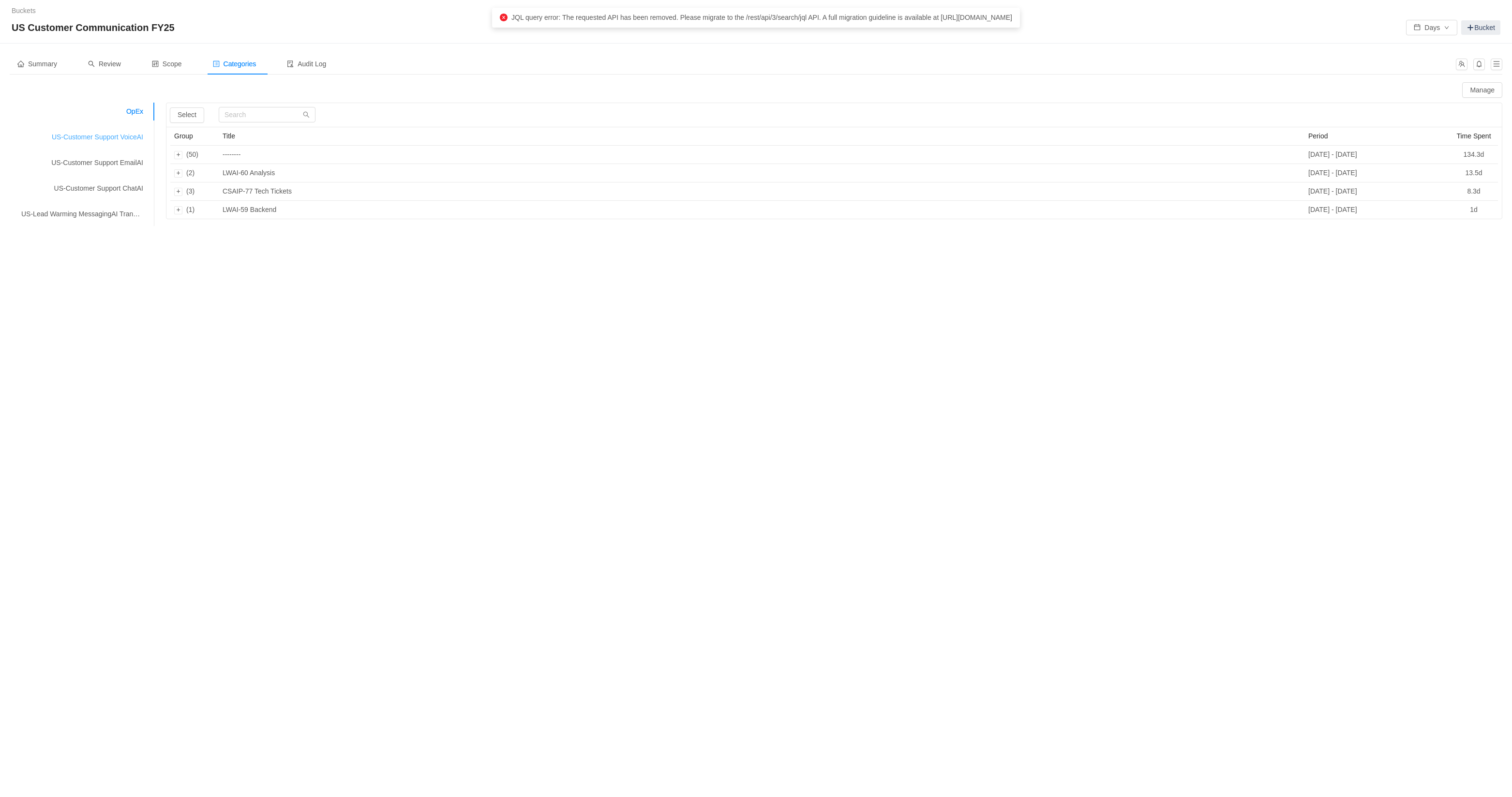
click at [123, 139] on div "US-Customer Support VoiceAI" at bounding box center [82, 136] width 145 height 18
click at [51, 63] on span "Summary" at bounding box center [37, 63] width 40 height 8
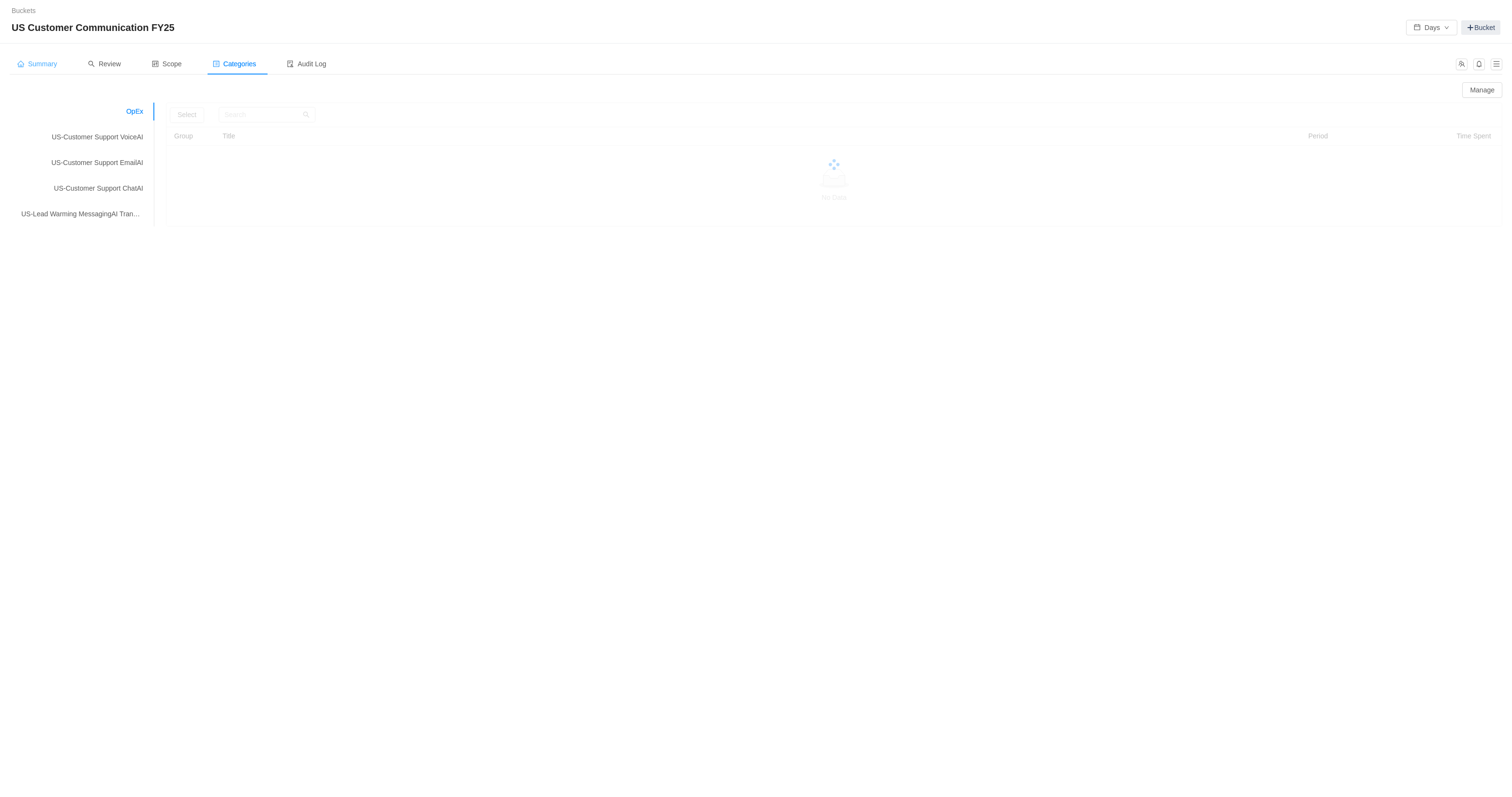
click at [49, 68] on span "Summary" at bounding box center [37, 63] width 40 height 8
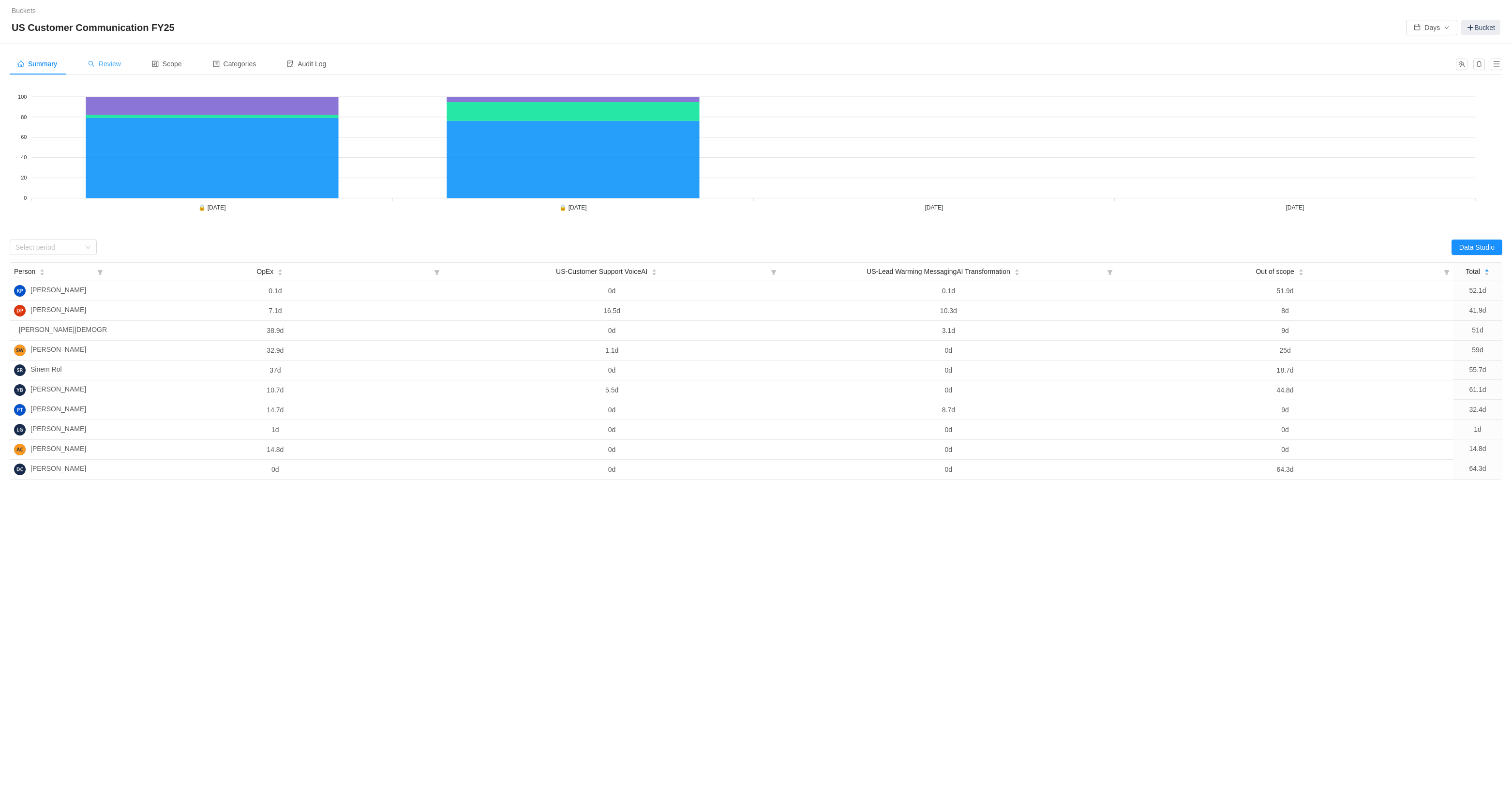
click at [107, 64] on span "Review" at bounding box center [105, 63] width 33 height 8
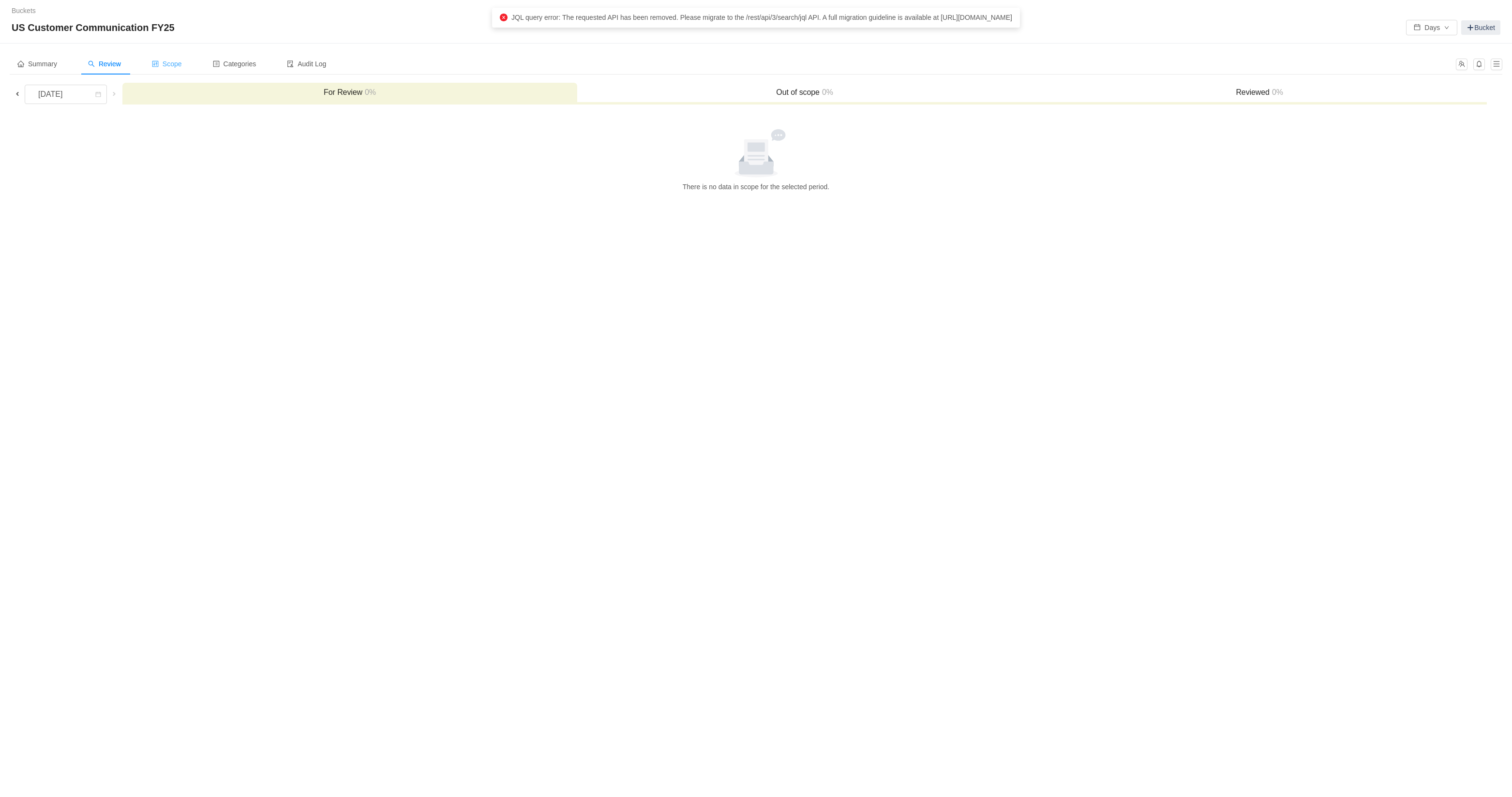
click at [176, 54] on div "Scope" at bounding box center [167, 64] width 46 height 22
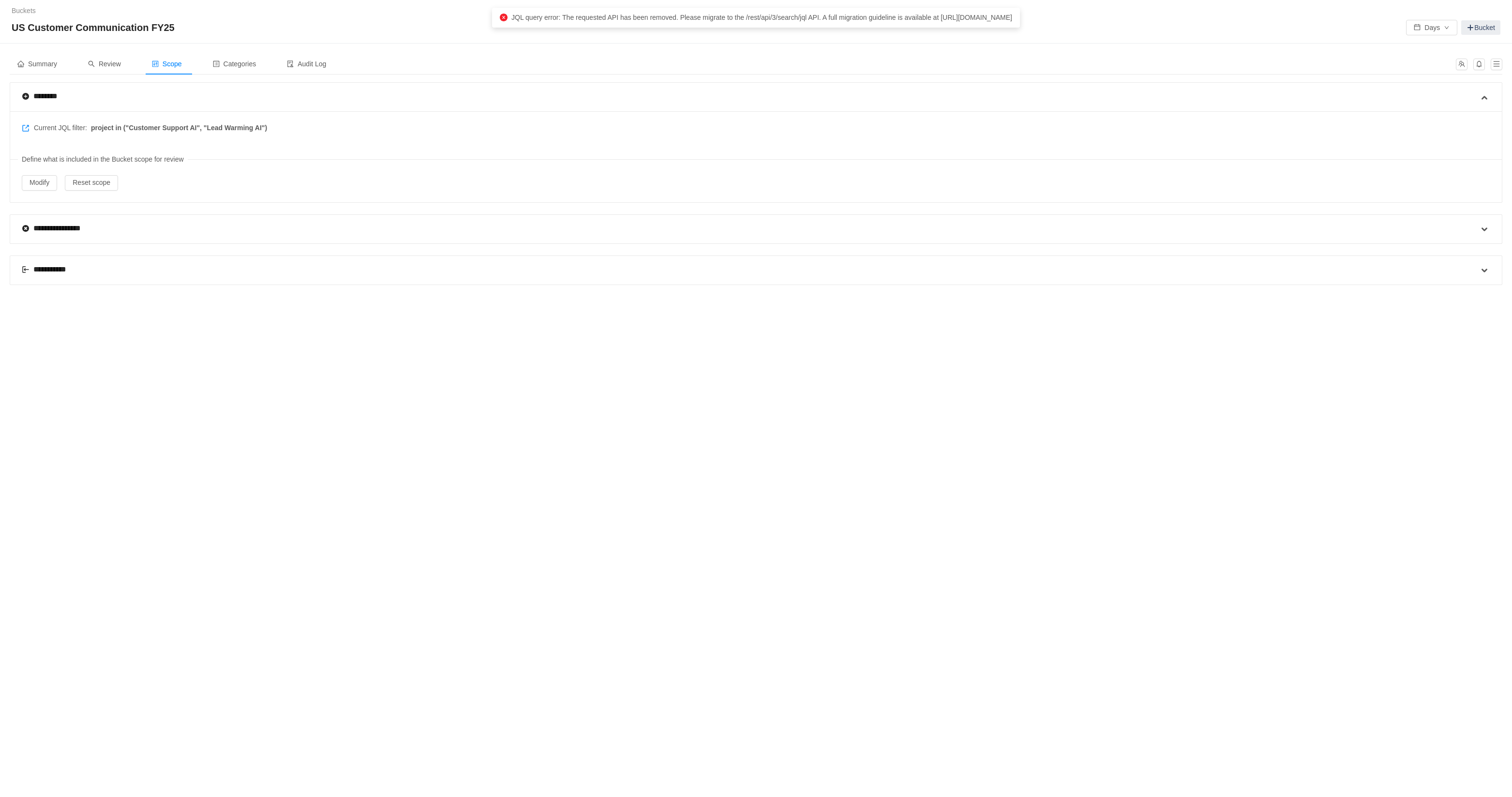
click at [26, 228] on span at bounding box center [26, 228] width 8 height 8
drag, startPoint x: 89, startPoint y: 127, endPoint x: 177, endPoint y: 117, distance: 88.6
click at [177, 117] on div "Current JQL filter: project in ("Customer Support AI", "Lead Warming AI") Defin…" at bounding box center [756, 157] width 1492 height 91
drag, startPoint x: 266, startPoint y: 126, endPoint x: 90, endPoint y: 126, distance: 176.0
click at [90, 126] on div "Current JQL filter: project in ("Customer Support AI", "Lead Warming AI") Defin…" at bounding box center [756, 157] width 1492 height 91
